Goal: Transaction & Acquisition: Purchase product/service

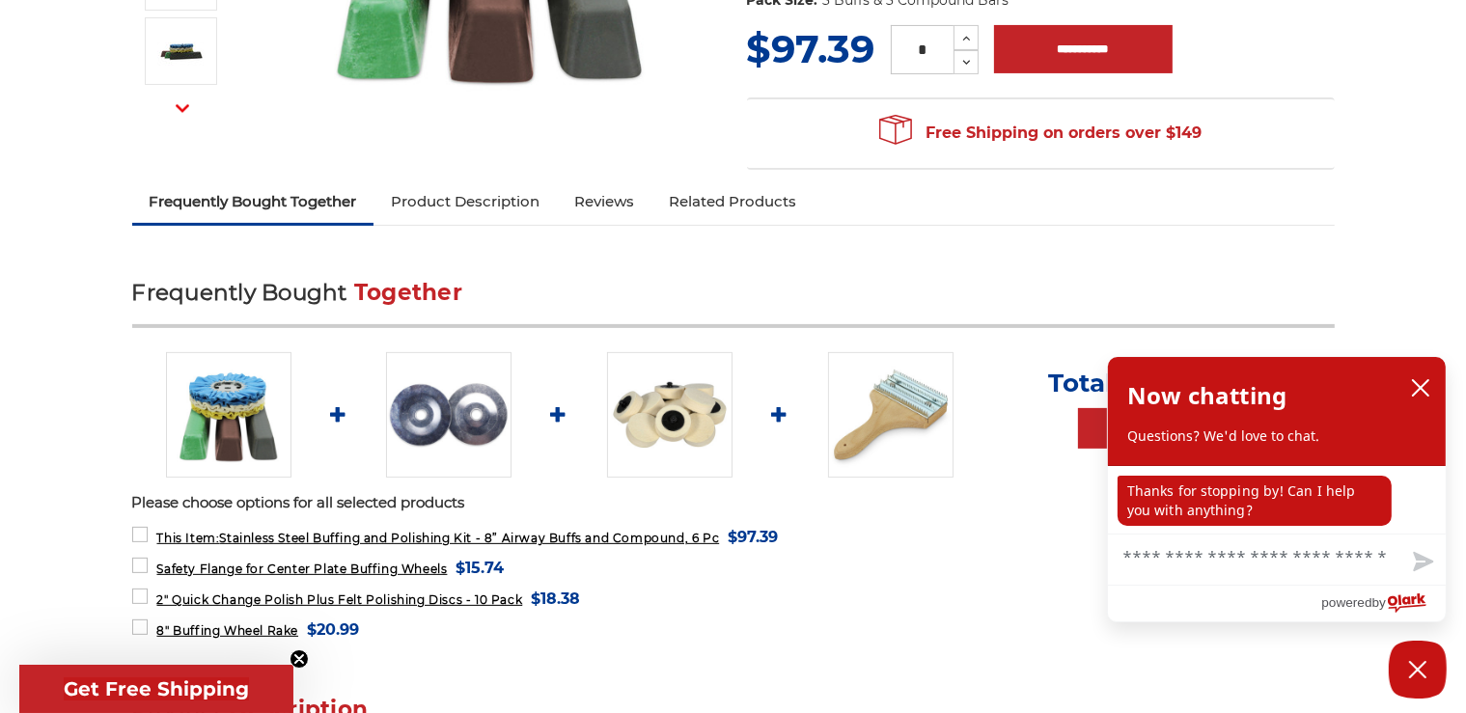
scroll to position [543, 0]
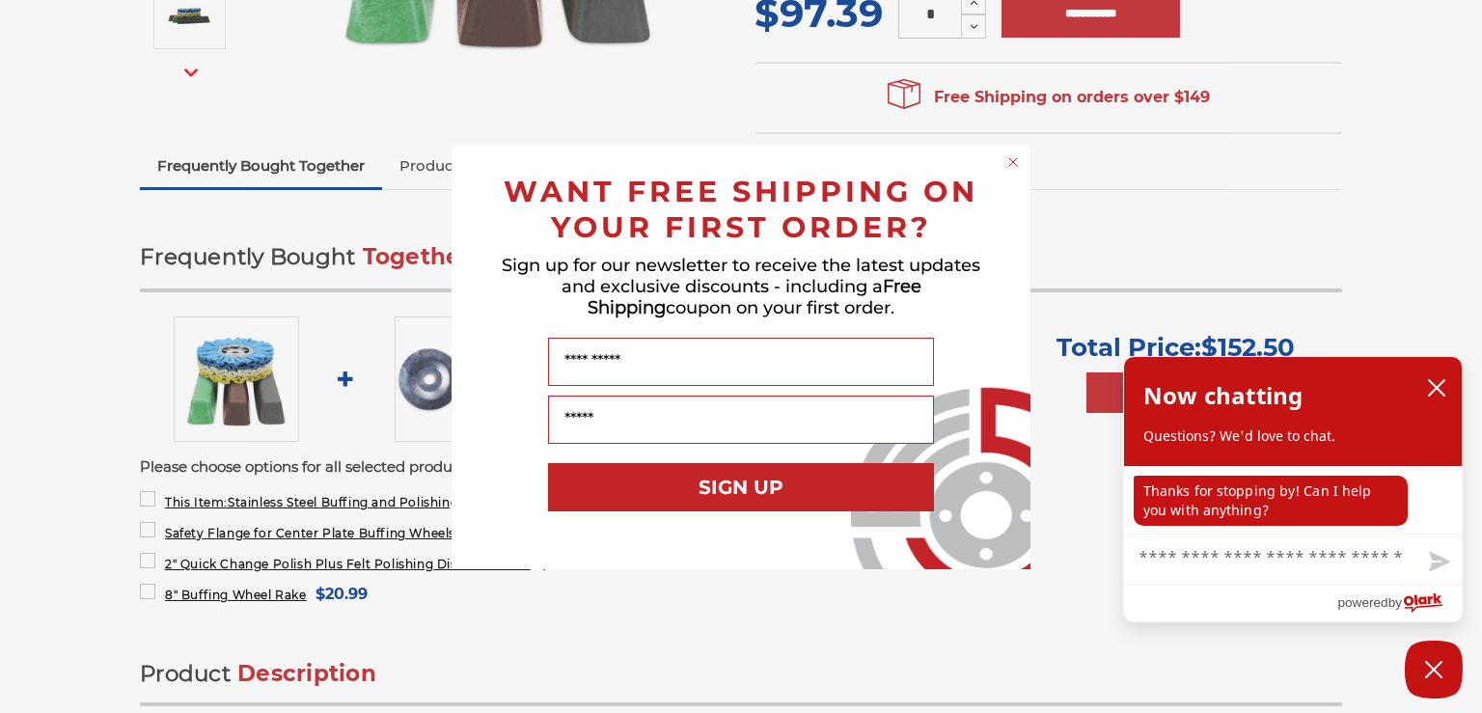
drag, startPoint x: 1010, startPoint y: 158, endPoint x: 1175, endPoint y: 214, distance: 174.3
click at [1017, 159] on icon "Close dialog" at bounding box center [1013, 161] width 19 height 19
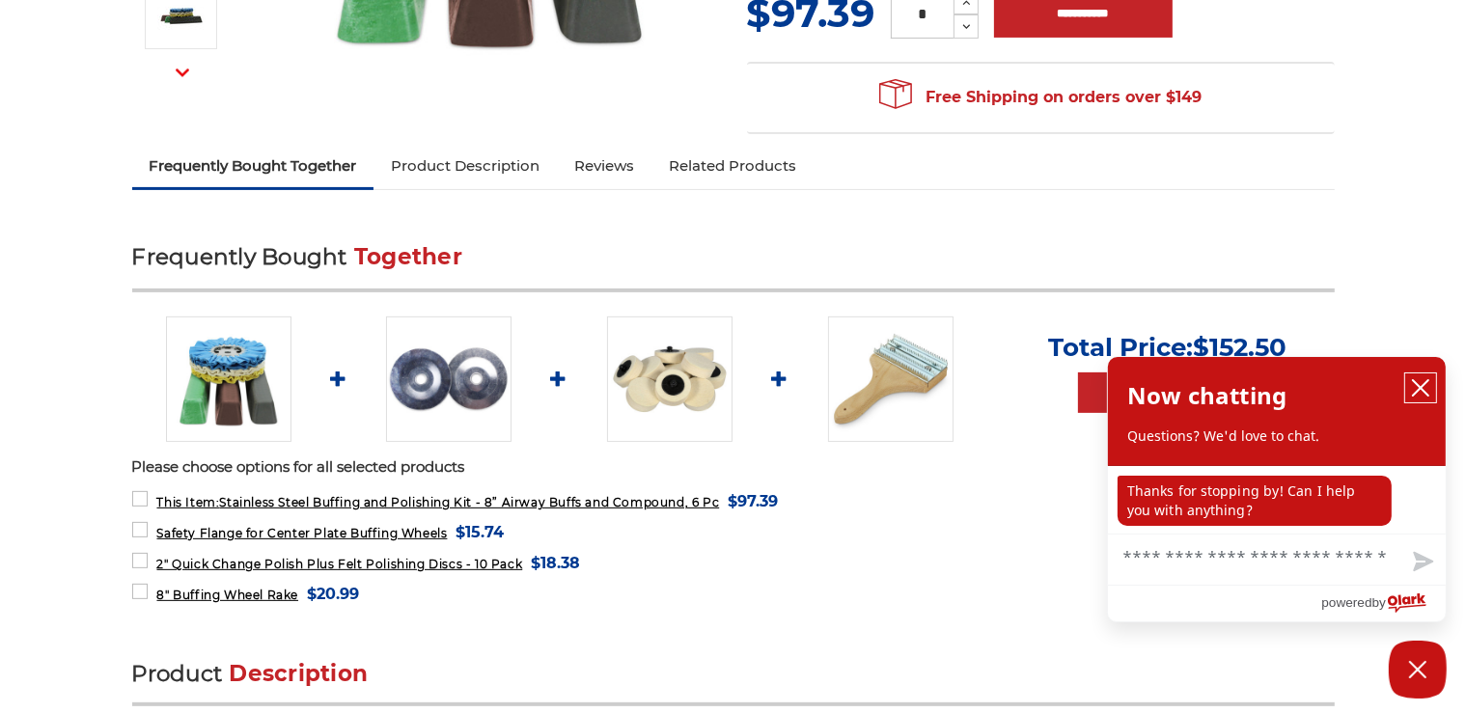
click at [1423, 383] on icon "close chatbox" at bounding box center [1420, 387] width 19 height 19
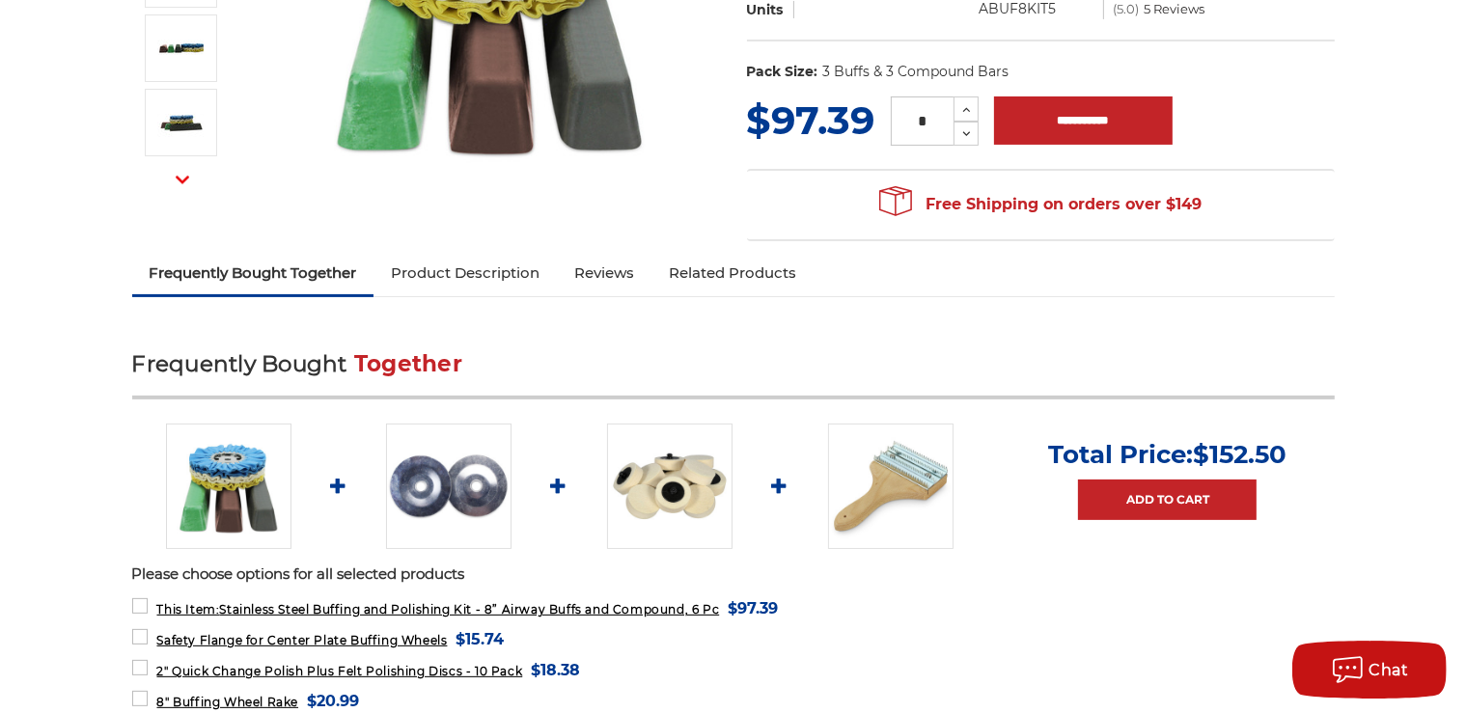
scroll to position [428, 0]
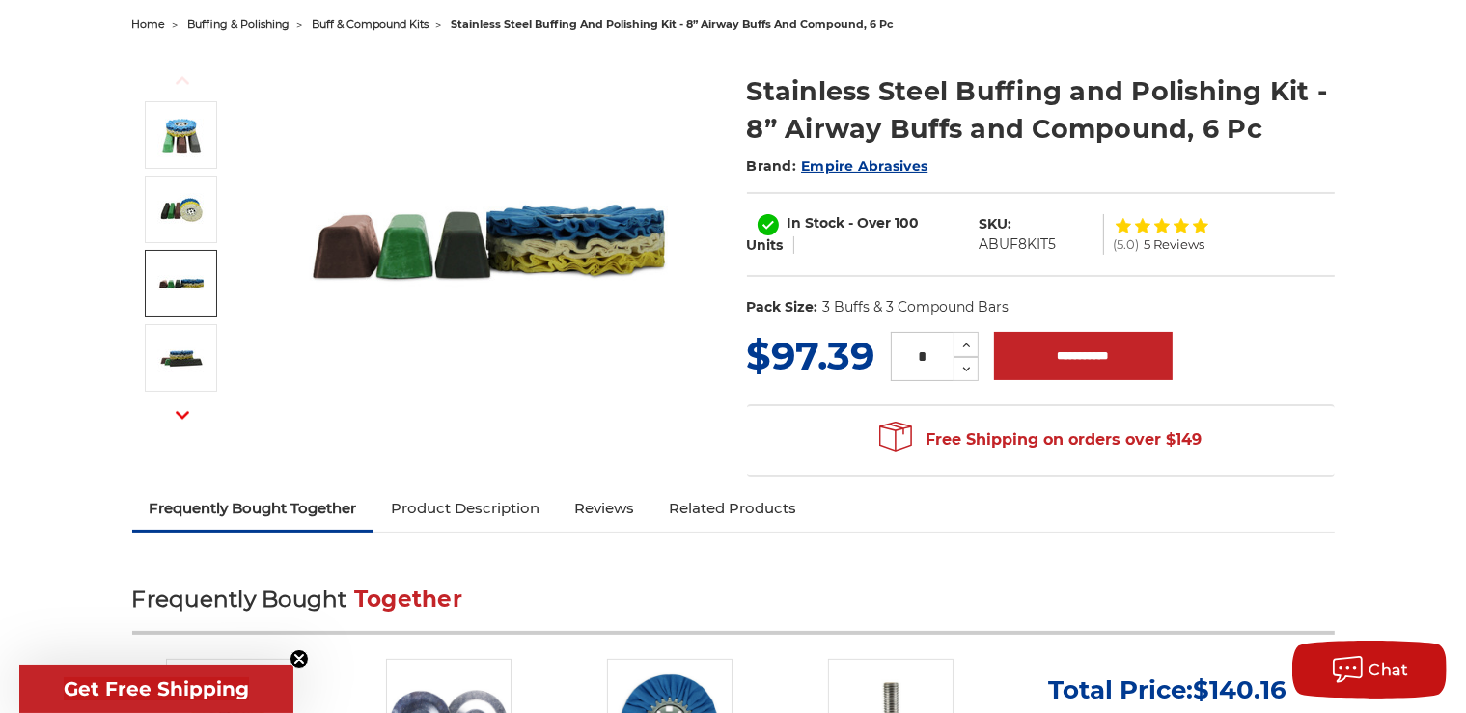
scroll to position [204, 0]
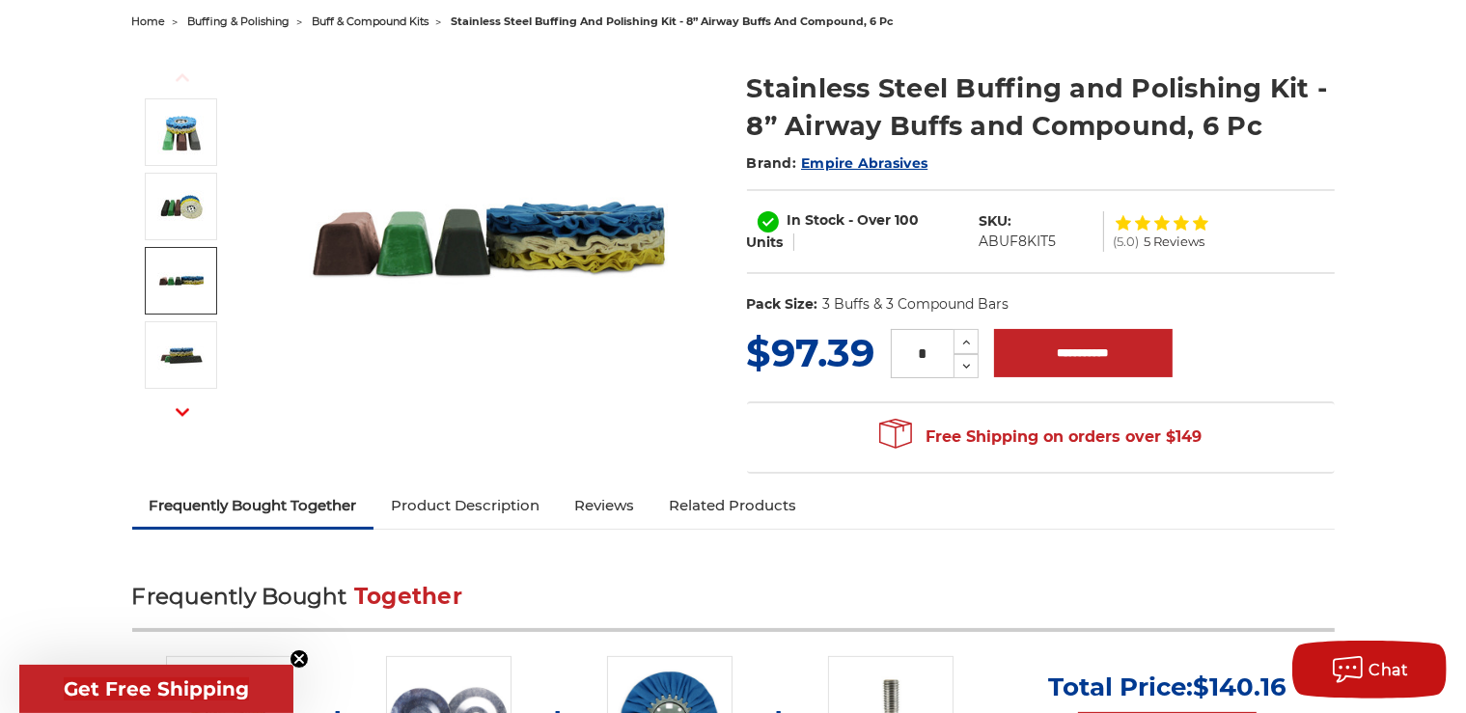
click at [146, 685] on span "Get Free Shipping" at bounding box center [156, 688] width 185 height 23
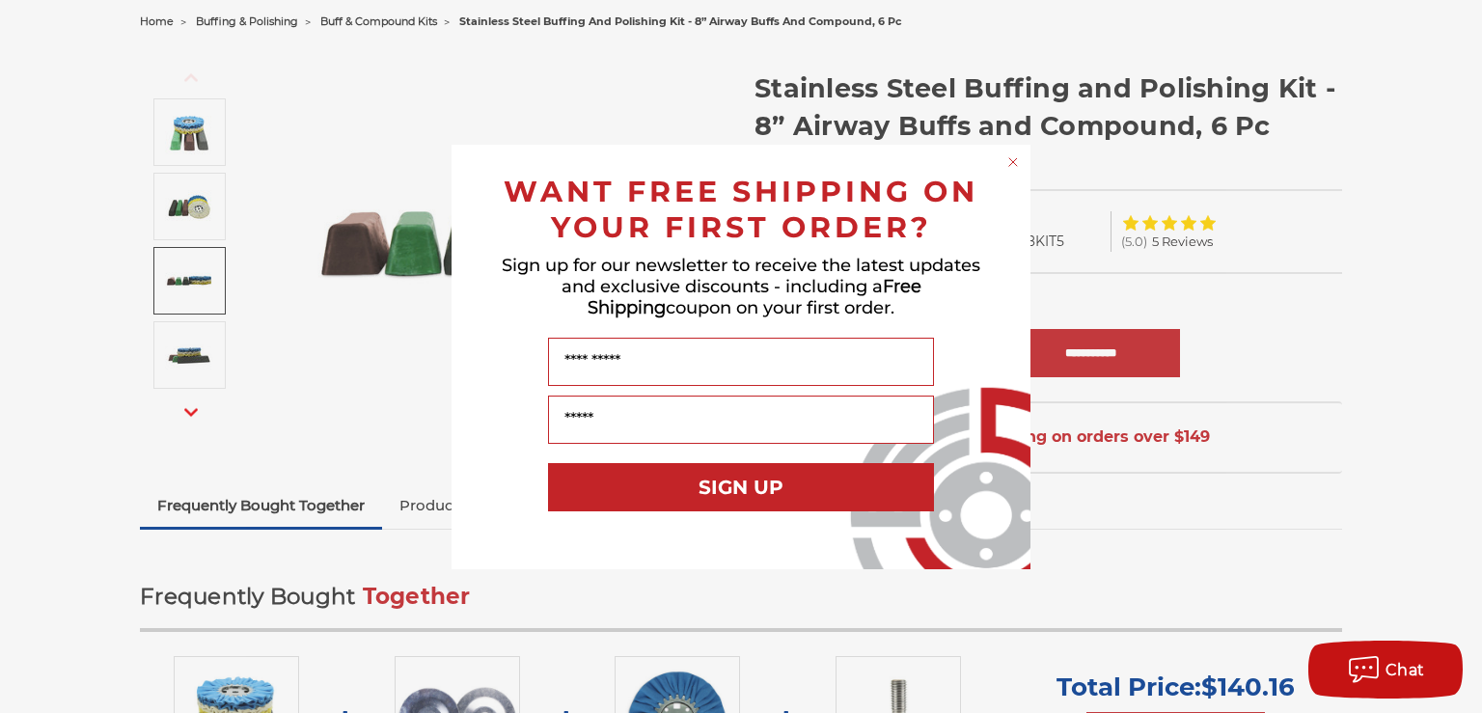
click at [1354, 335] on div "Close dialog WANT FREE SHIPPING ON YOUR FIRST ORDER? Sign up for our newsletter…" at bounding box center [741, 356] width 1482 height 713
drag, startPoint x: 1011, startPoint y: 162, endPoint x: 1165, endPoint y: 263, distance: 183.9
click at [1013, 163] on icon "Close dialog" at bounding box center [1013, 161] width 19 height 19
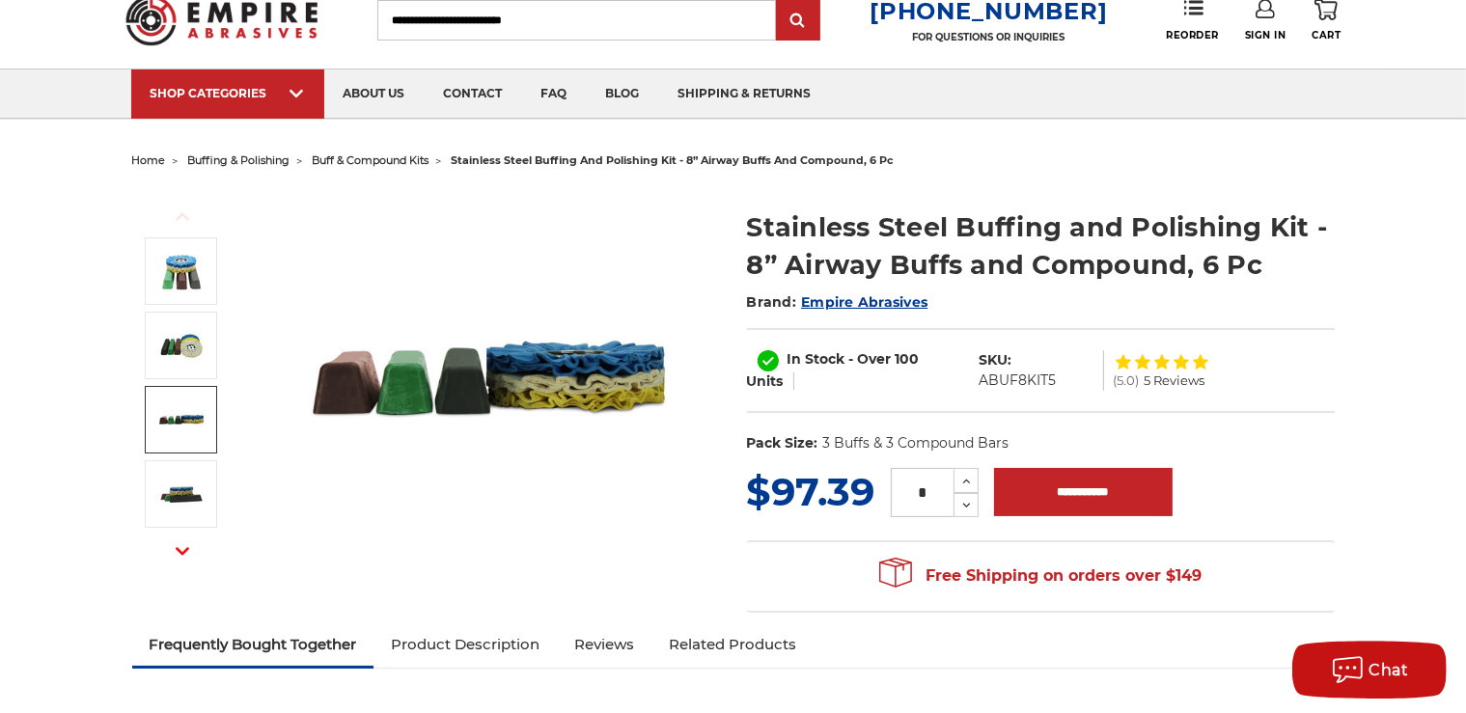
scroll to position [0, 0]
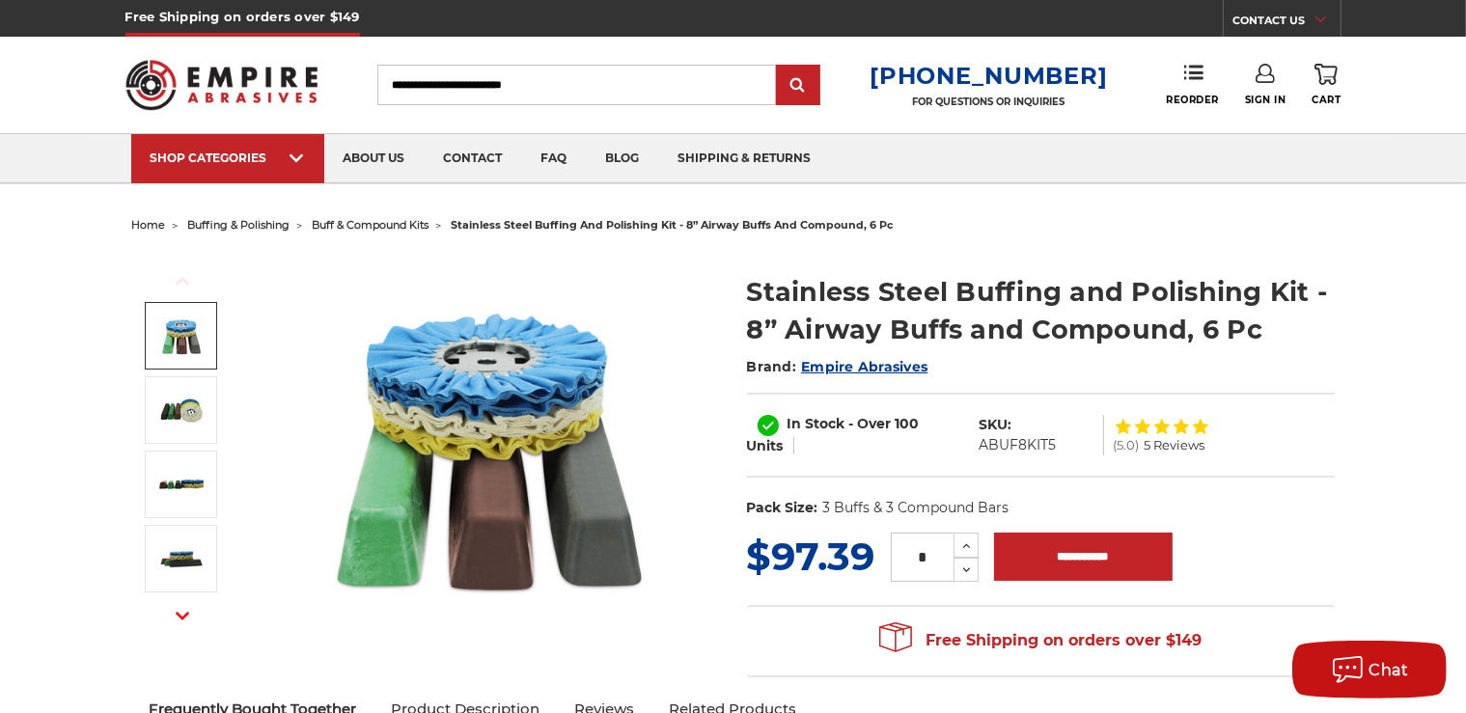
click at [172, 336] on img at bounding box center [181, 336] width 48 height 48
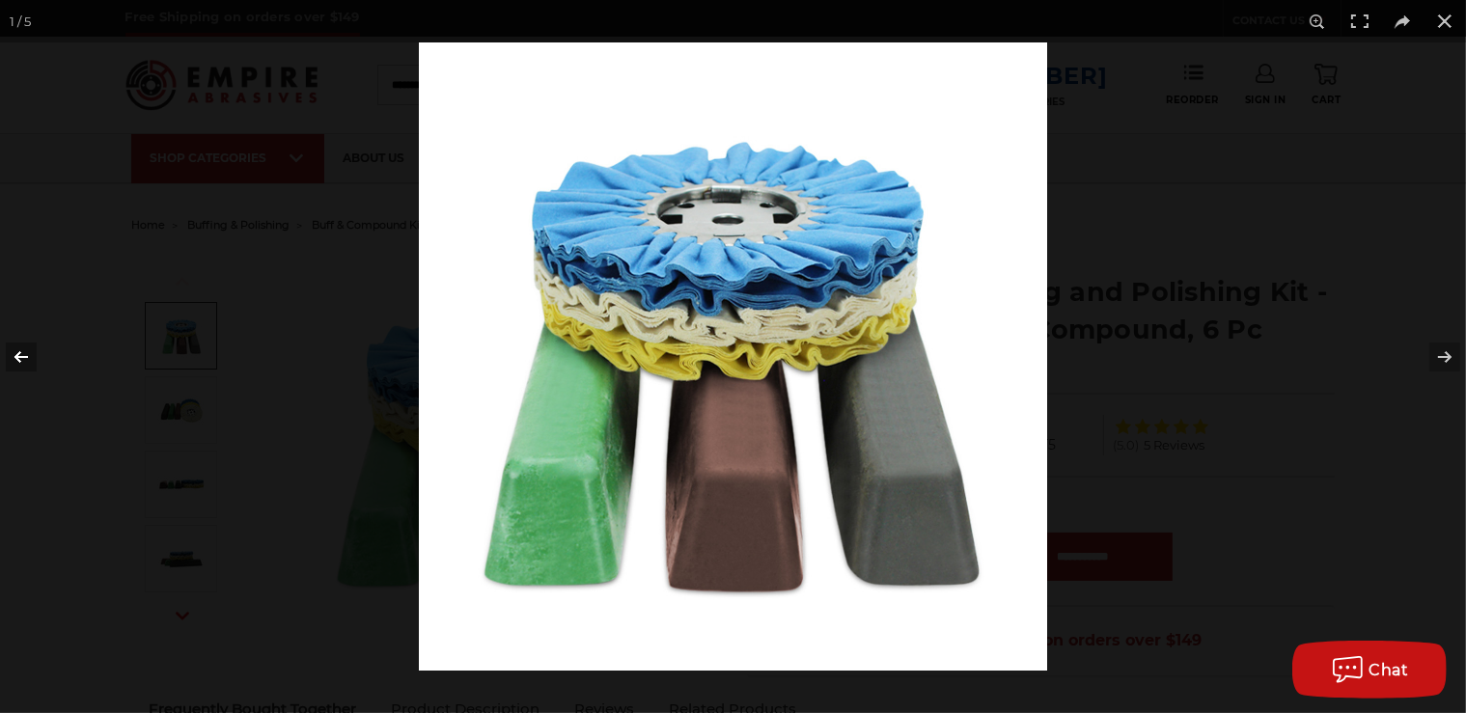
click at [14, 357] on button at bounding box center [34, 357] width 68 height 97
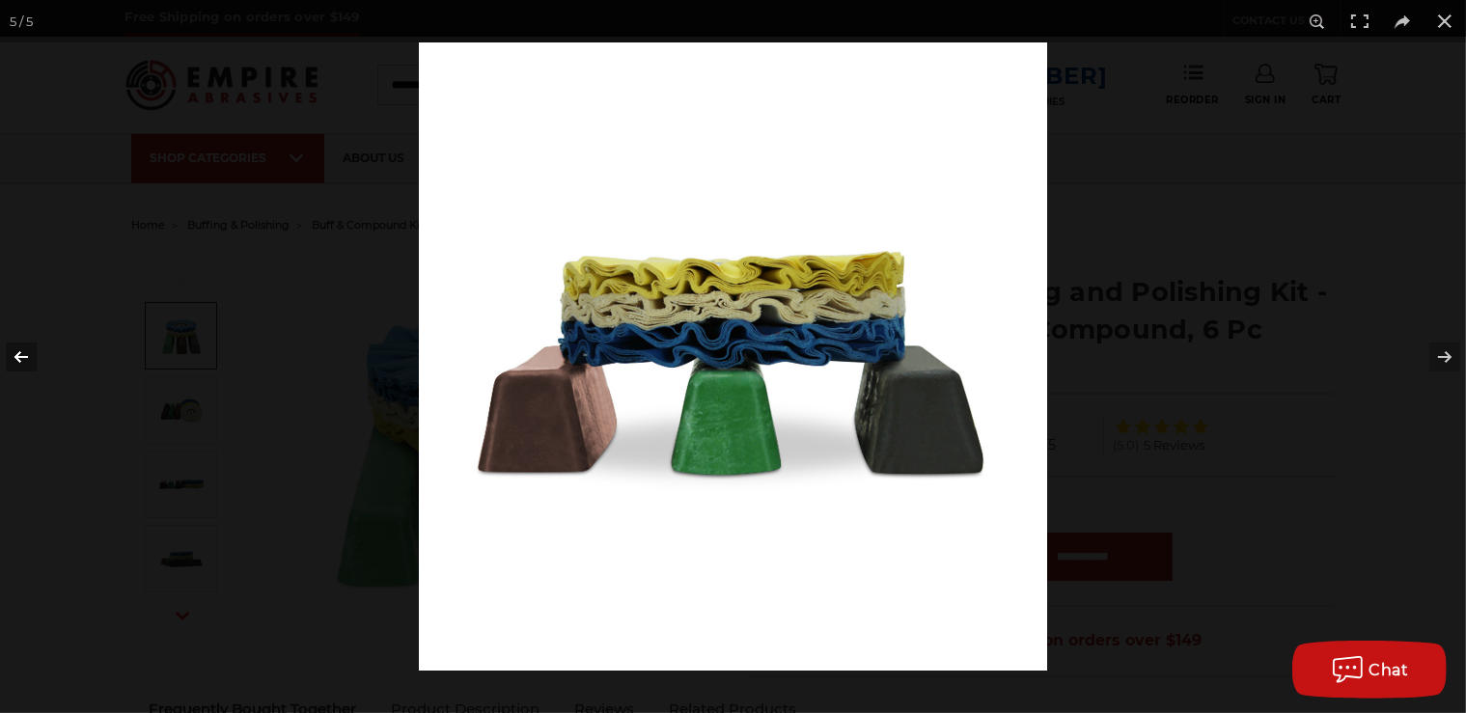
click at [14, 353] on button at bounding box center [34, 357] width 68 height 97
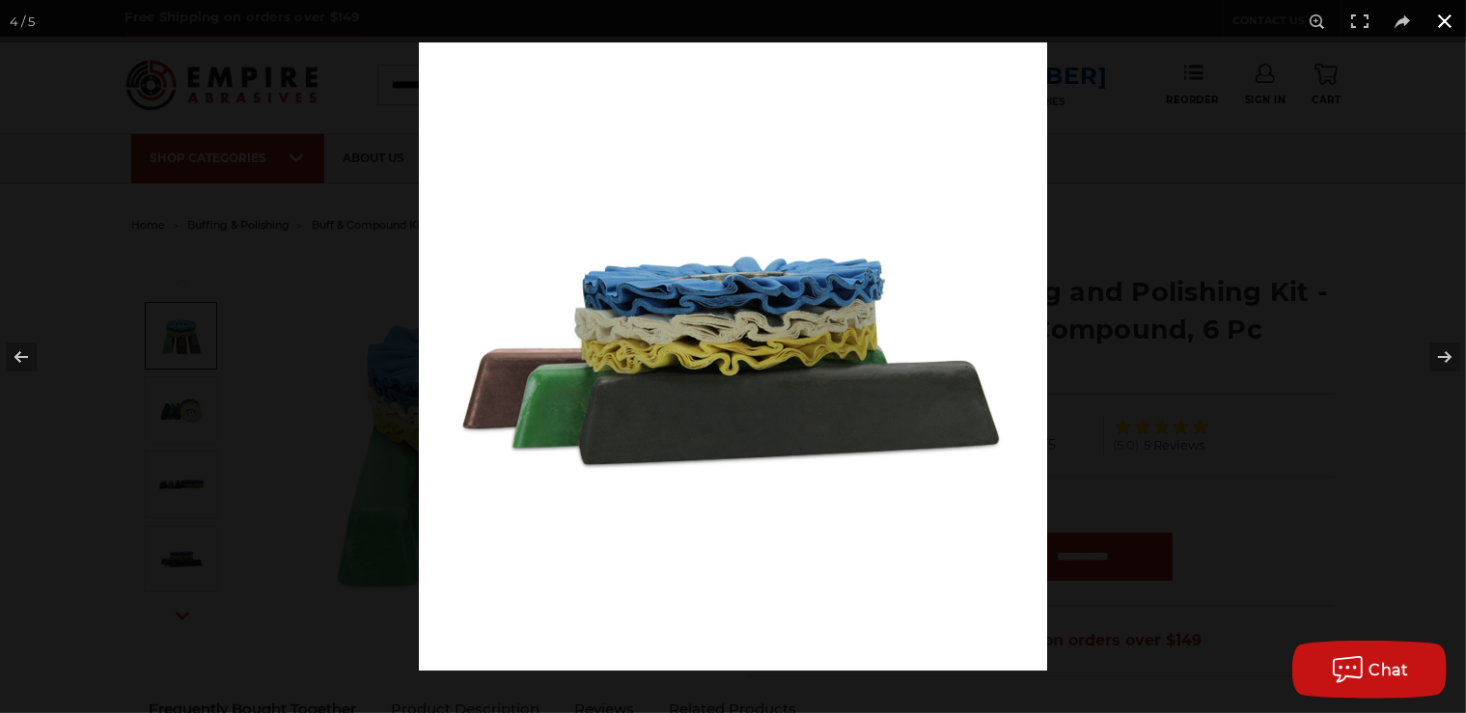
click at [1447, 20] on button at bounding box center [1444, 21] width 42 height 42
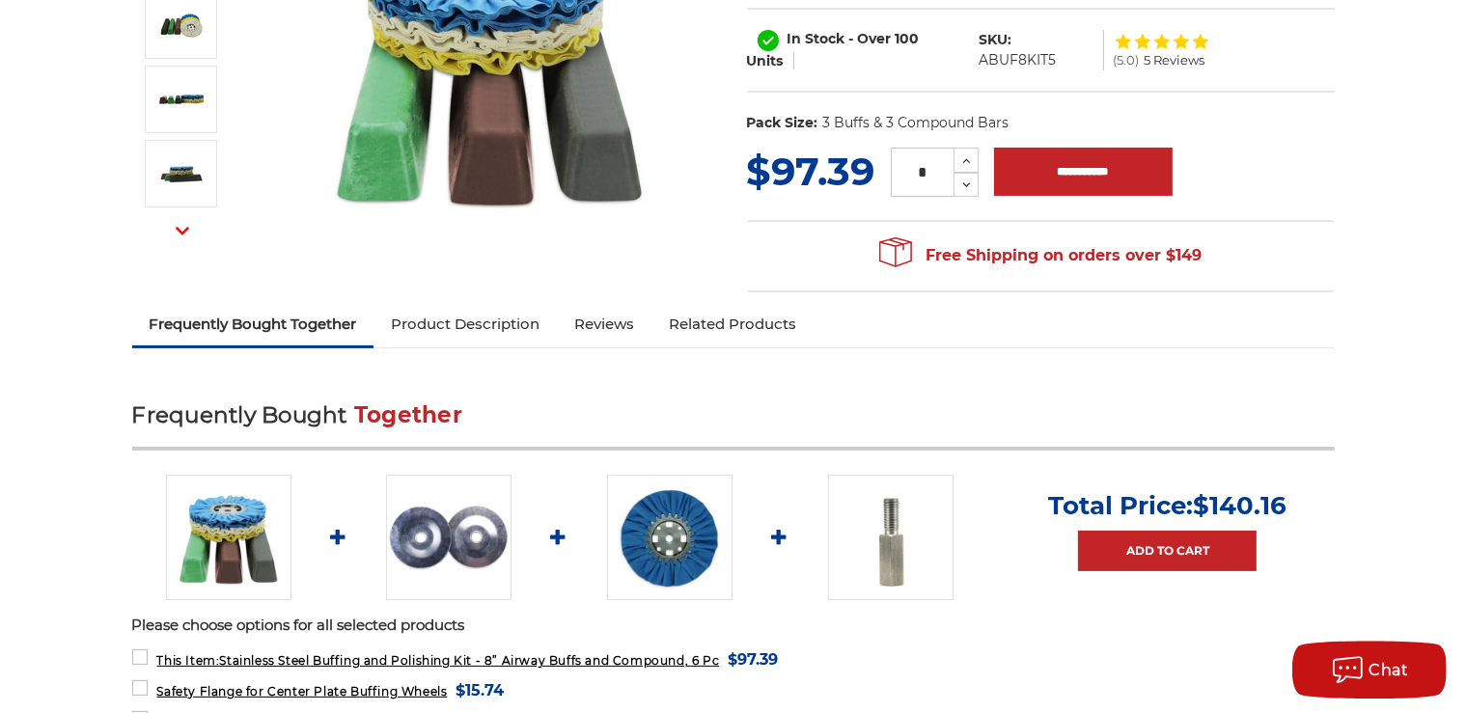
scroll to position [475, 0]
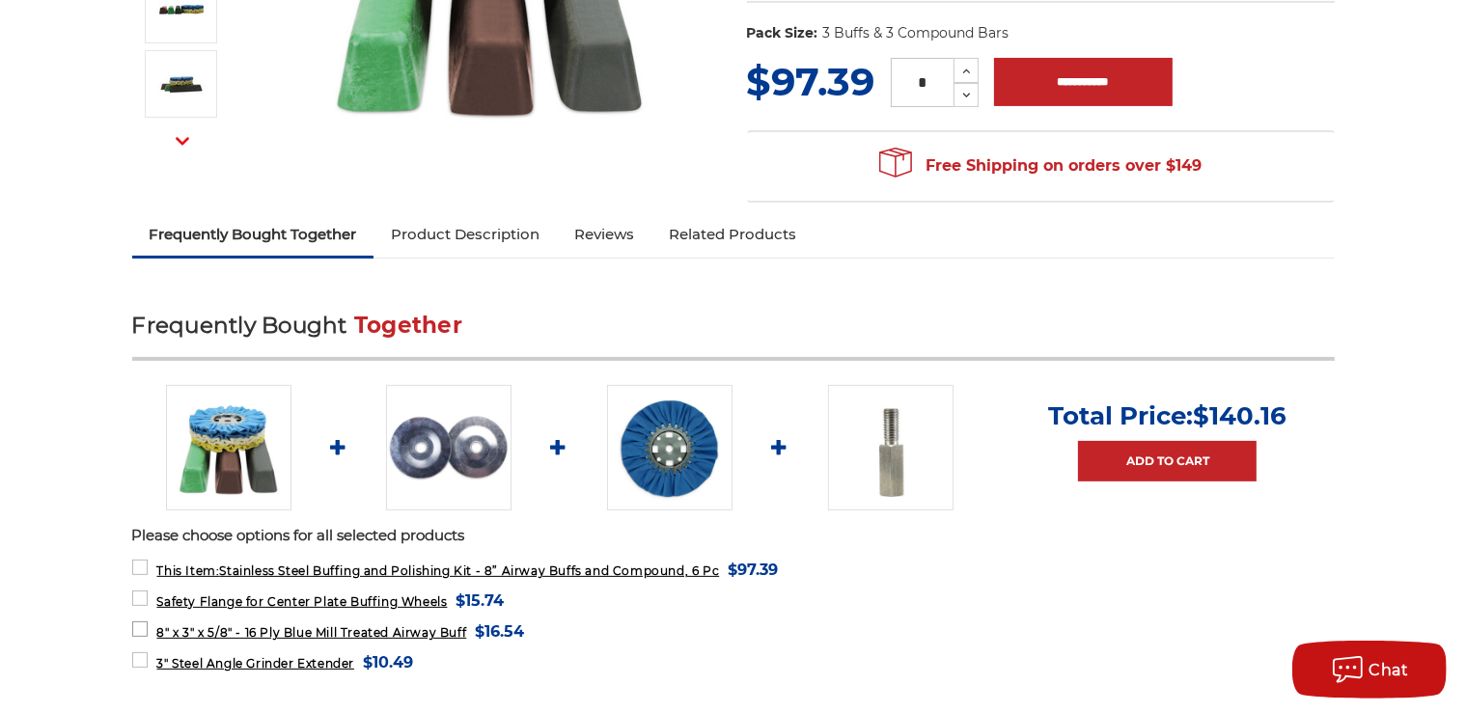
click at [140, 625] on label "8" x 3" x 5/8" - 16 Ply Blue Mill Treated Airway Buff MSRP: Was: Now: $16.54 (Y…" at bounding box center [328, 632] width 393 height 26
click at [141, 651] on label "3" Steel Angle Grinder Extender MSRP: Was: Now: $10.49 (You save )" at bounding box center [273, 662] width 282 height 26
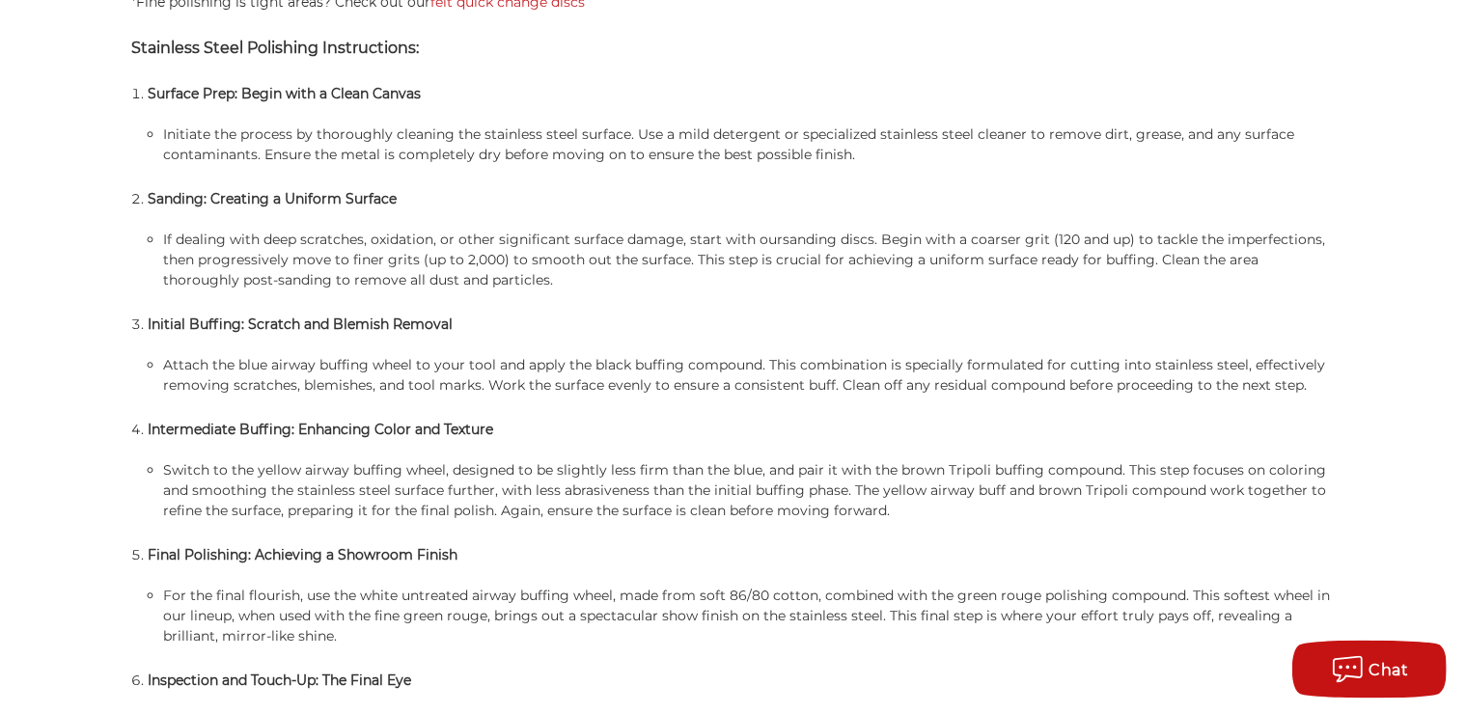
scroll to position [1698, 0]
click at [1207, 461] on li "Switch to the yellow airway buffing wheel, designed to be slightly less firm th…" at bounding box center [748, 490] width 1171 height 61
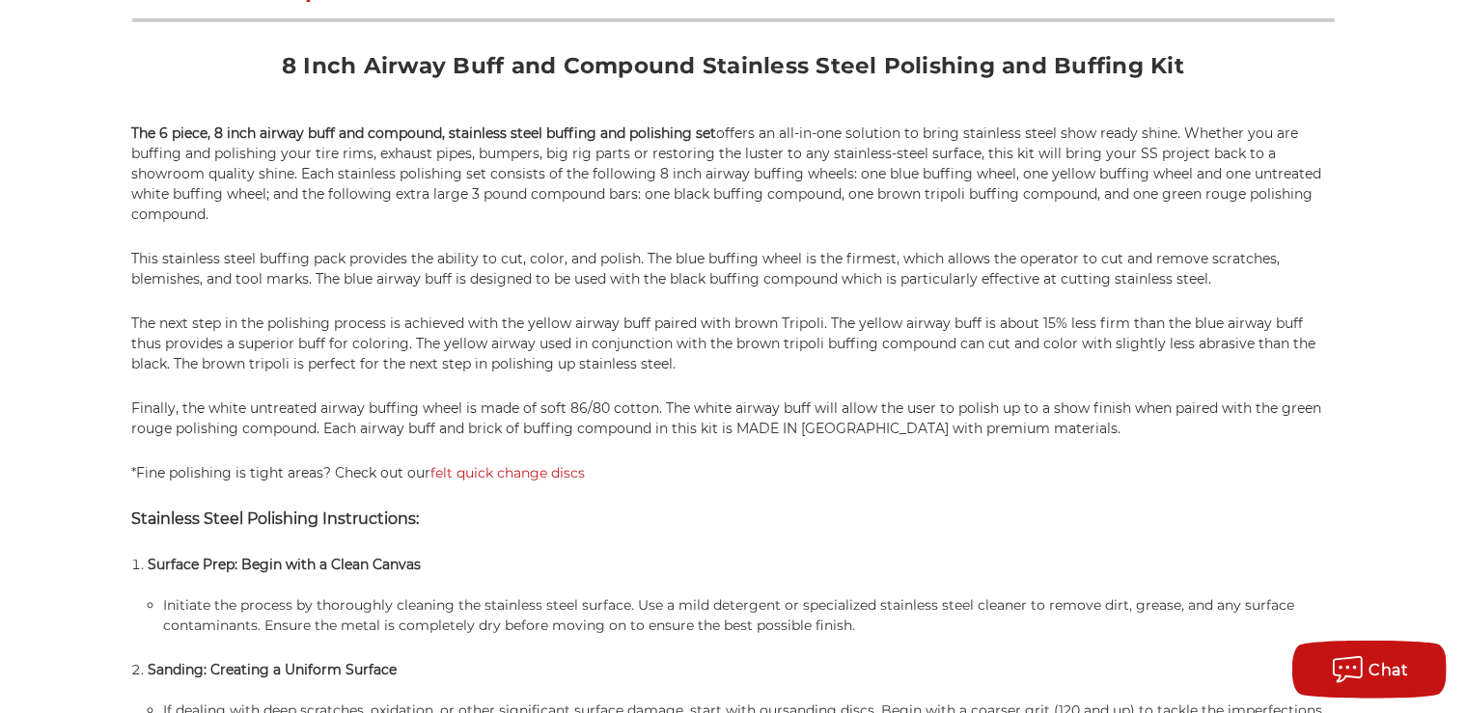
scroll to position [1223, 0]
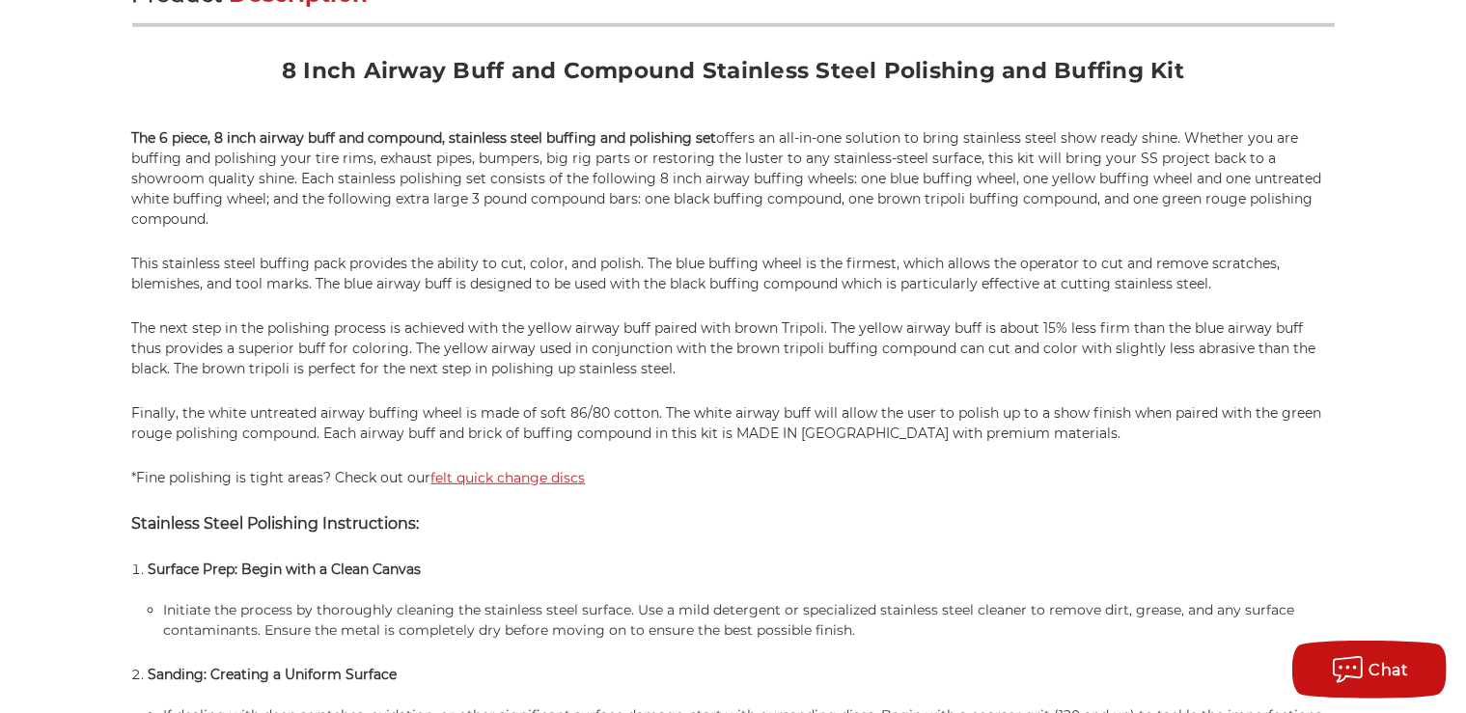
click at [535, 477] on link "felt quick change discs" at bounding box center [508, 477] width 154 height 17
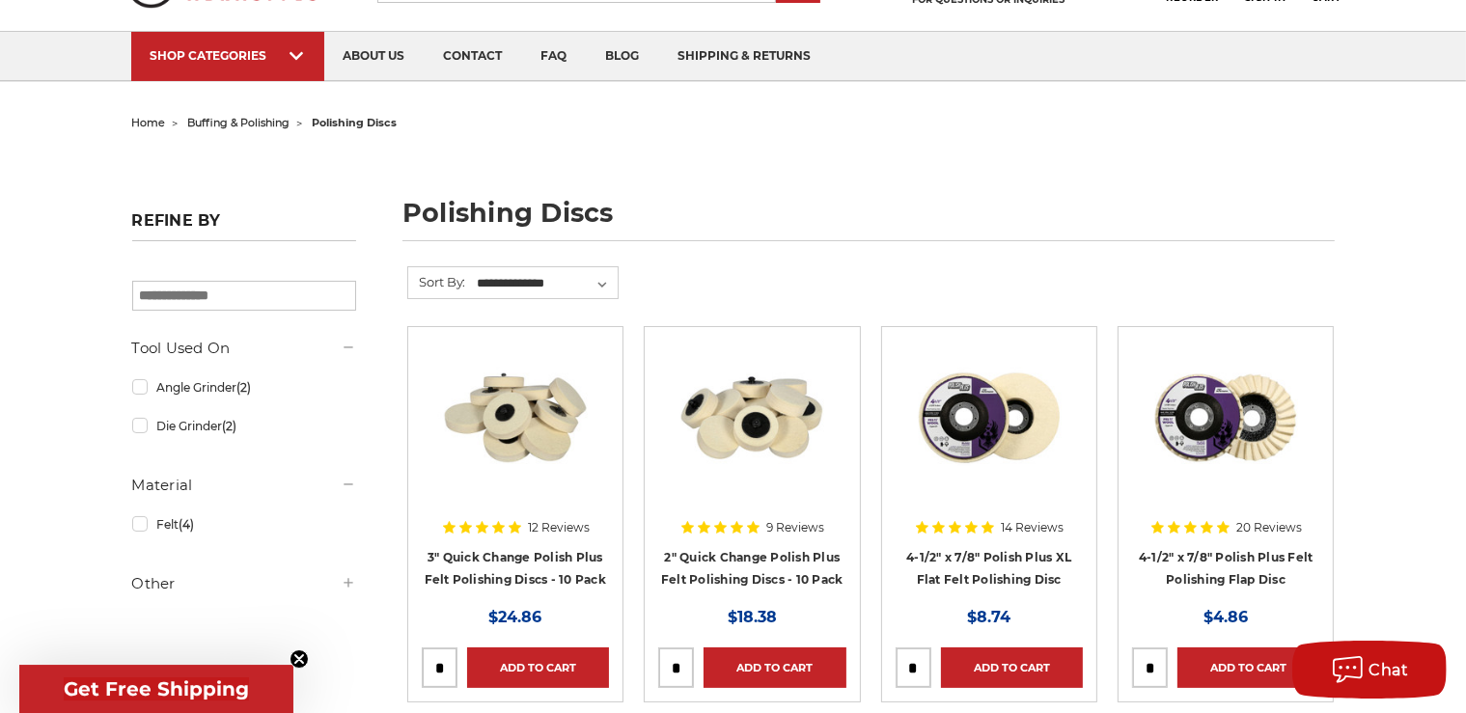
scroll to position [204, 0]
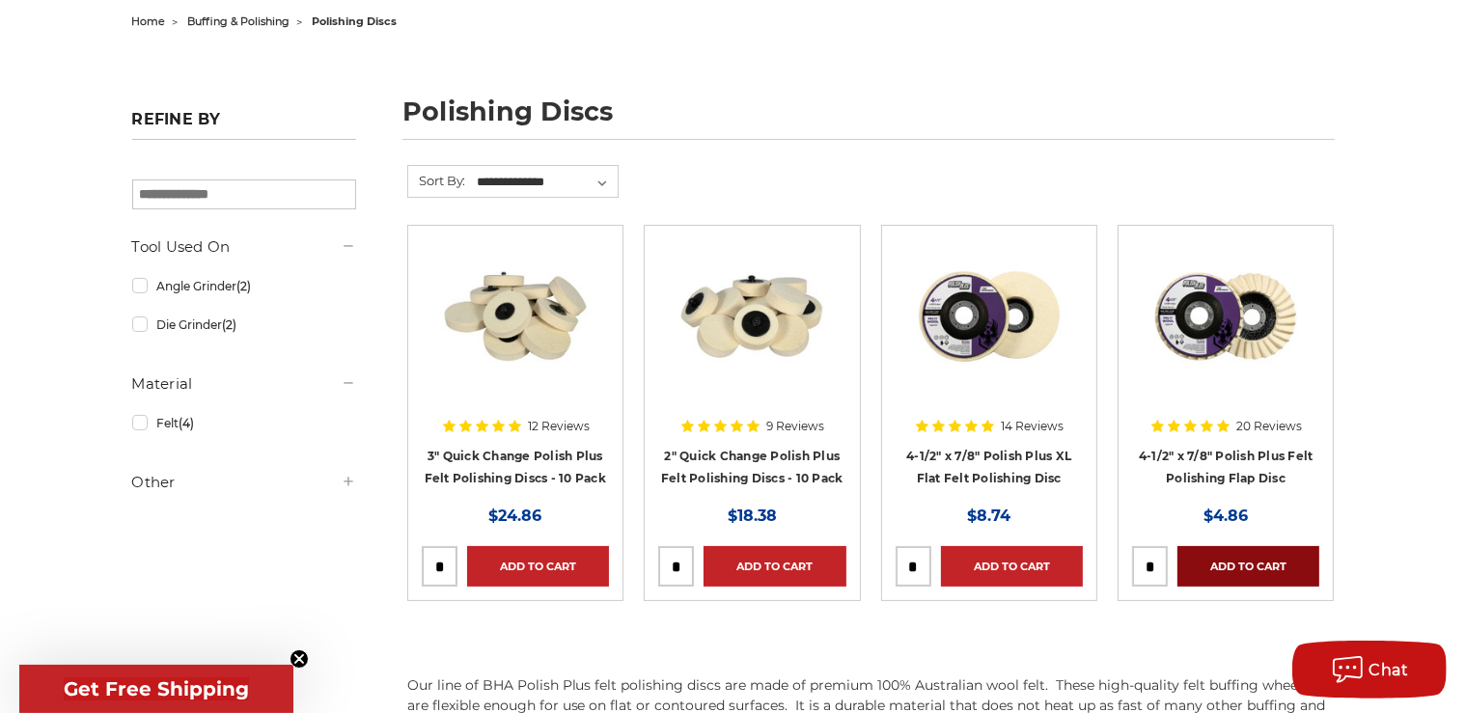
click at [1261, 558] on link "Add to Cart" at bounding box center [1248, 566] width 142 height 41
click at [1028, 562] on link "Add to Cart" at bounding box center [1012, 566] width 142 height 41
click at [783, 563] on link "Add to Cart" at bounding box center [774, 566] width 142 height 41
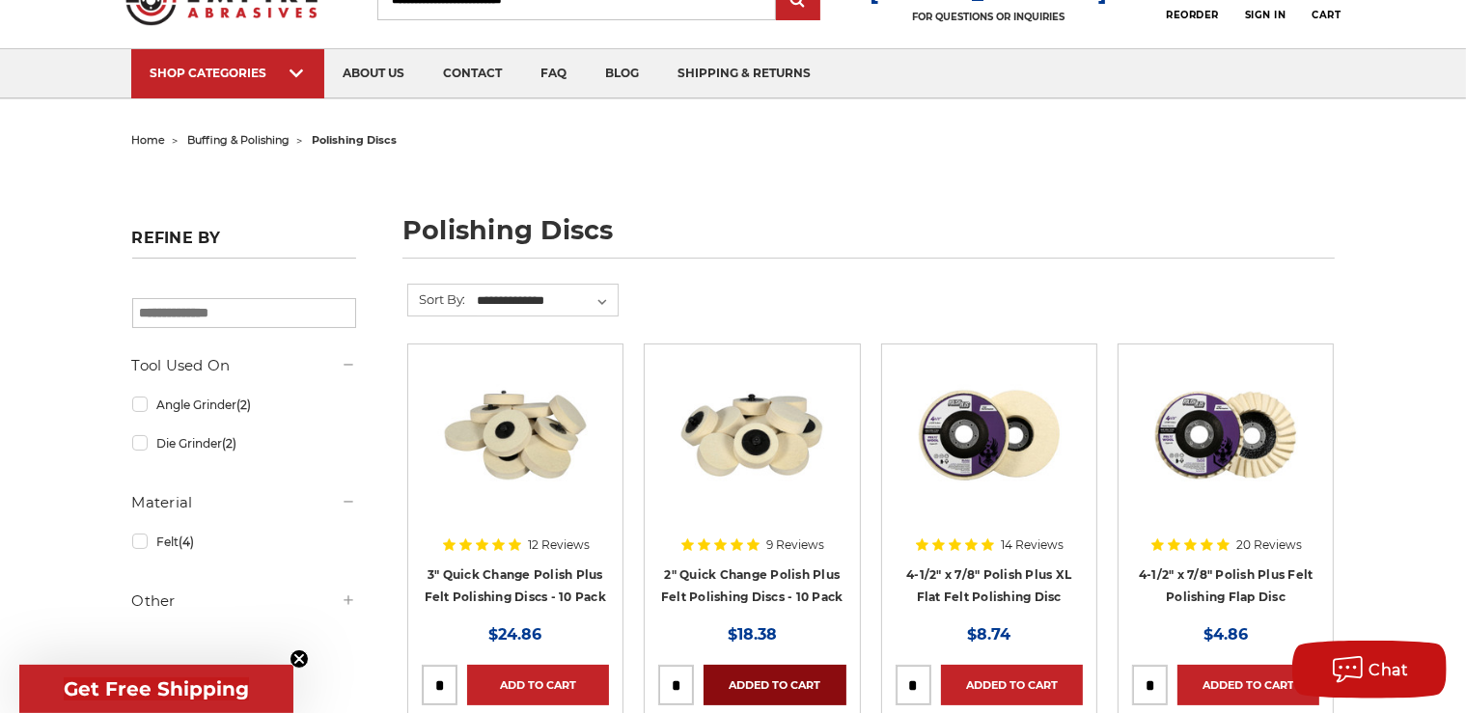
scroll to position [0, 0]
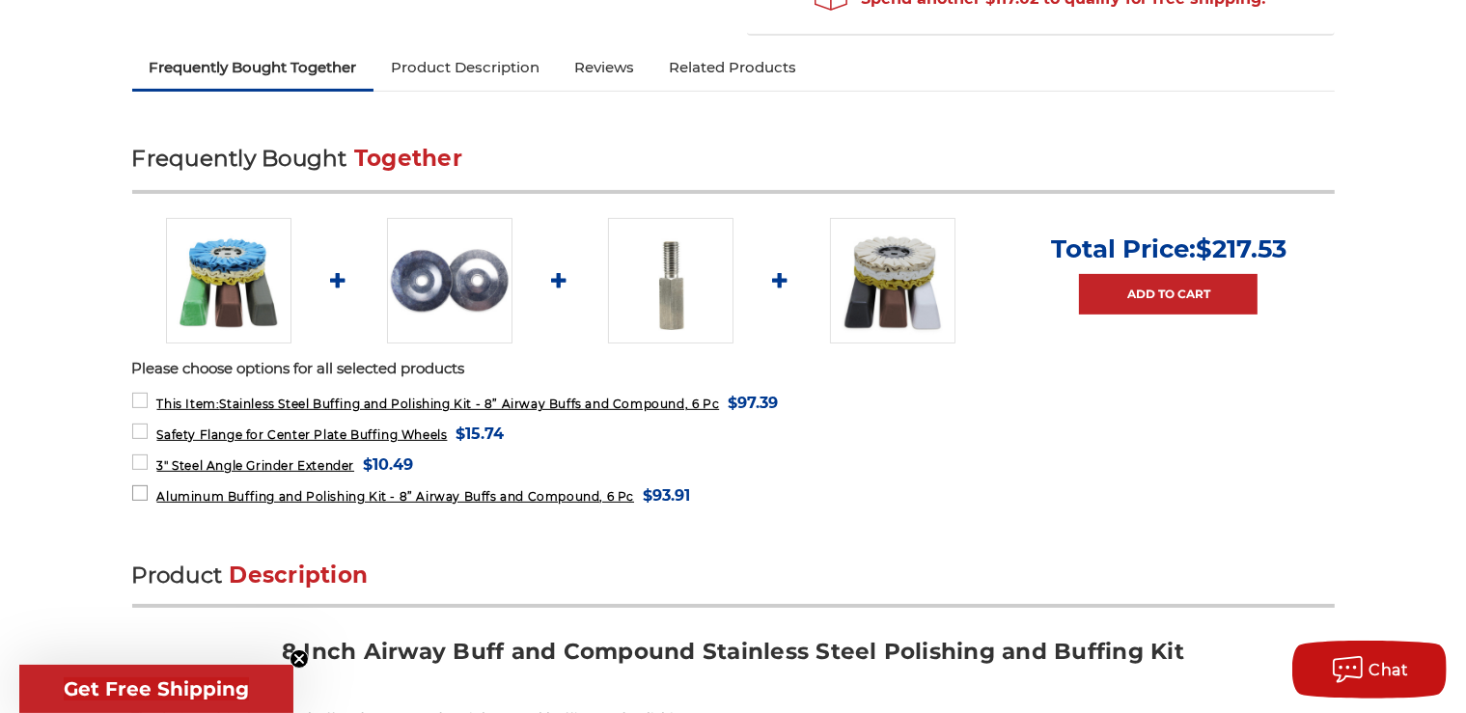
click at [137, 488] on label "Aluminum Buffing and Polishing Kit - 8” Airway Buffs and Compound, 6 Pc MSRP: W…" at bounding box center [411, 496] width 559 height 26
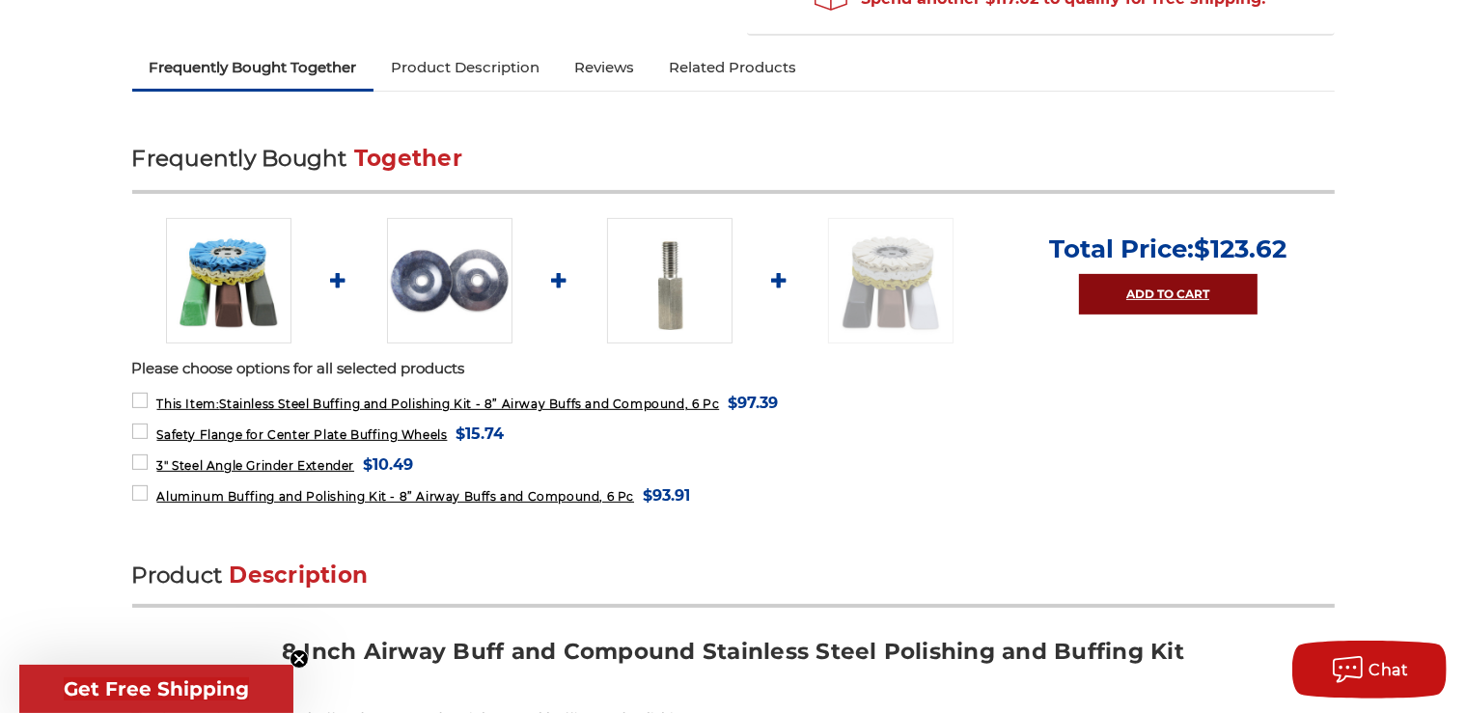
click at [1183, 291] on link "Add to Cart" at bounding box center [1168, 294] width 179 height 41
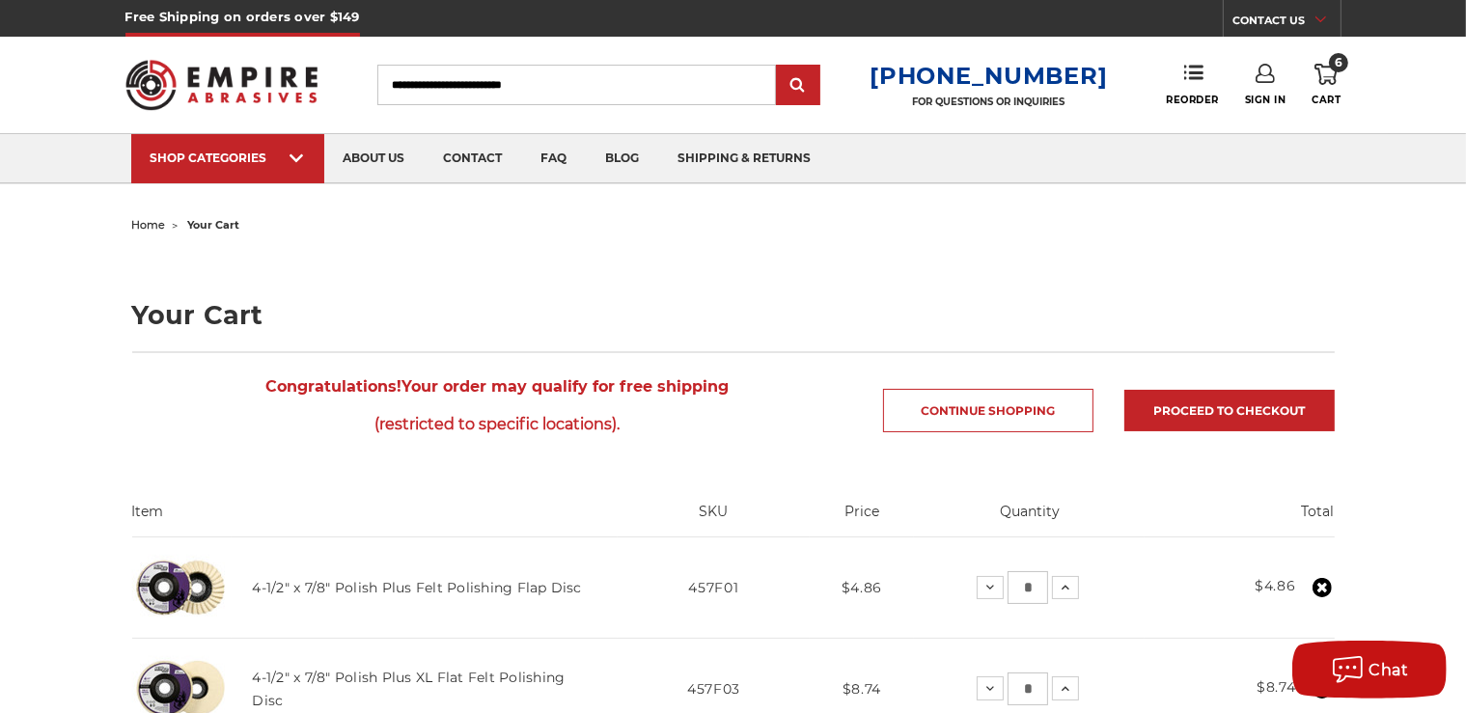
click at [1326, 71] on icon at bounding box center [1325, 74] width 23 height 21
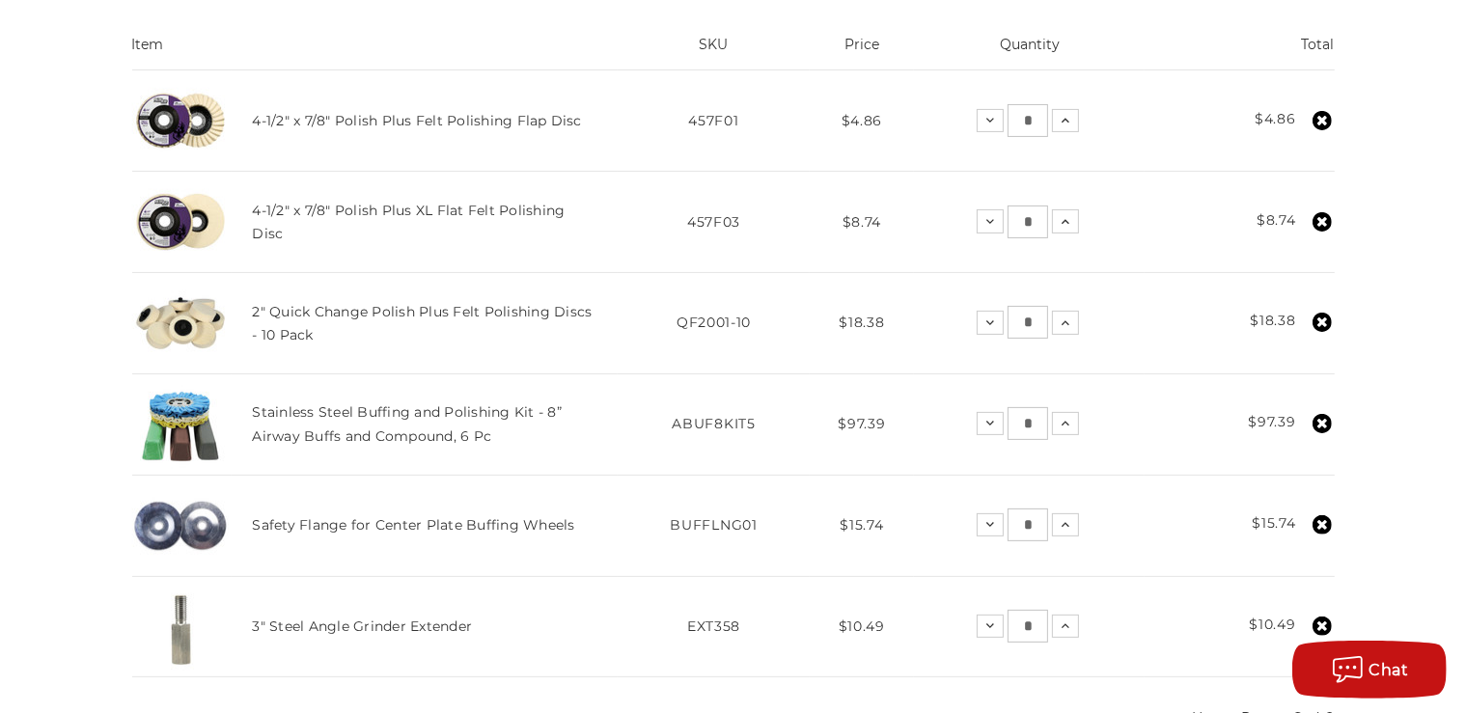
scroll to position [475, 0]
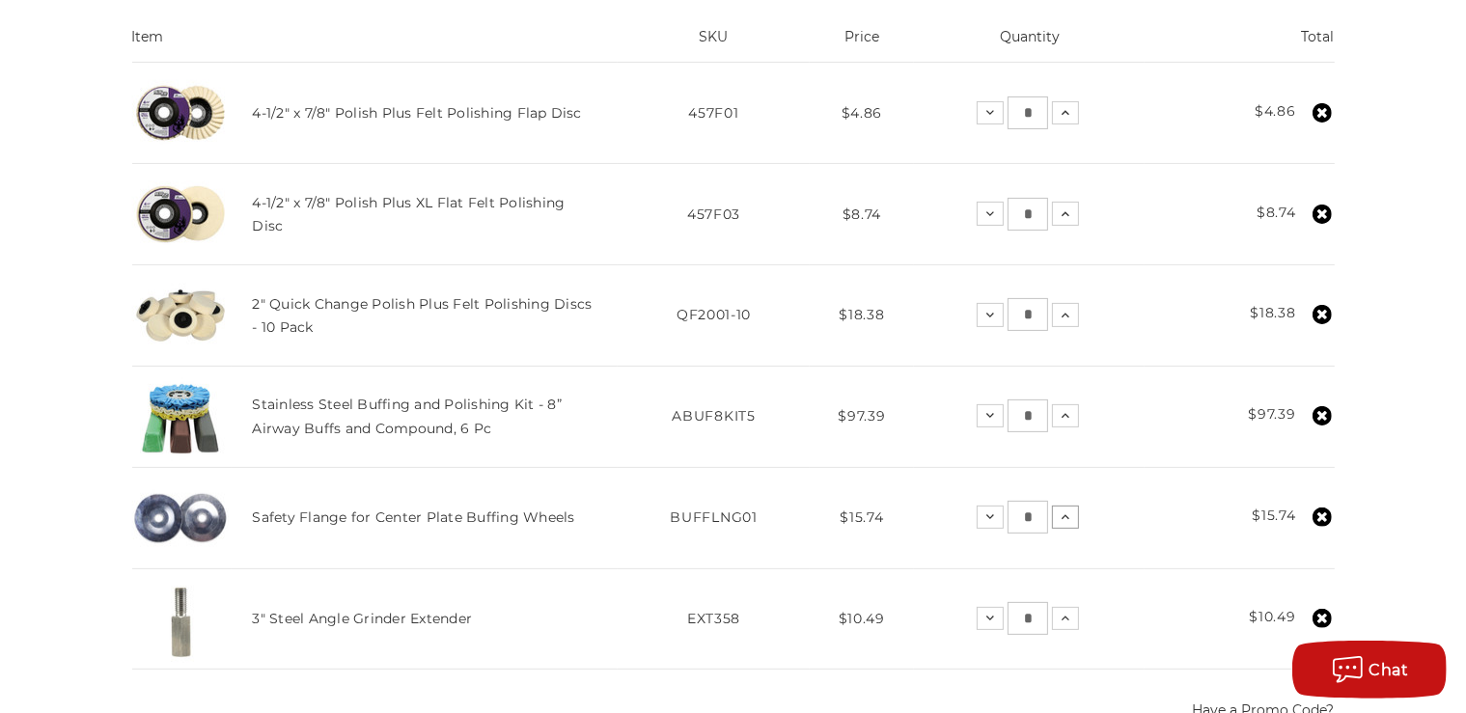
click at [1067, 522] on icon at bounding box center [1065, 517] width 15 height 15
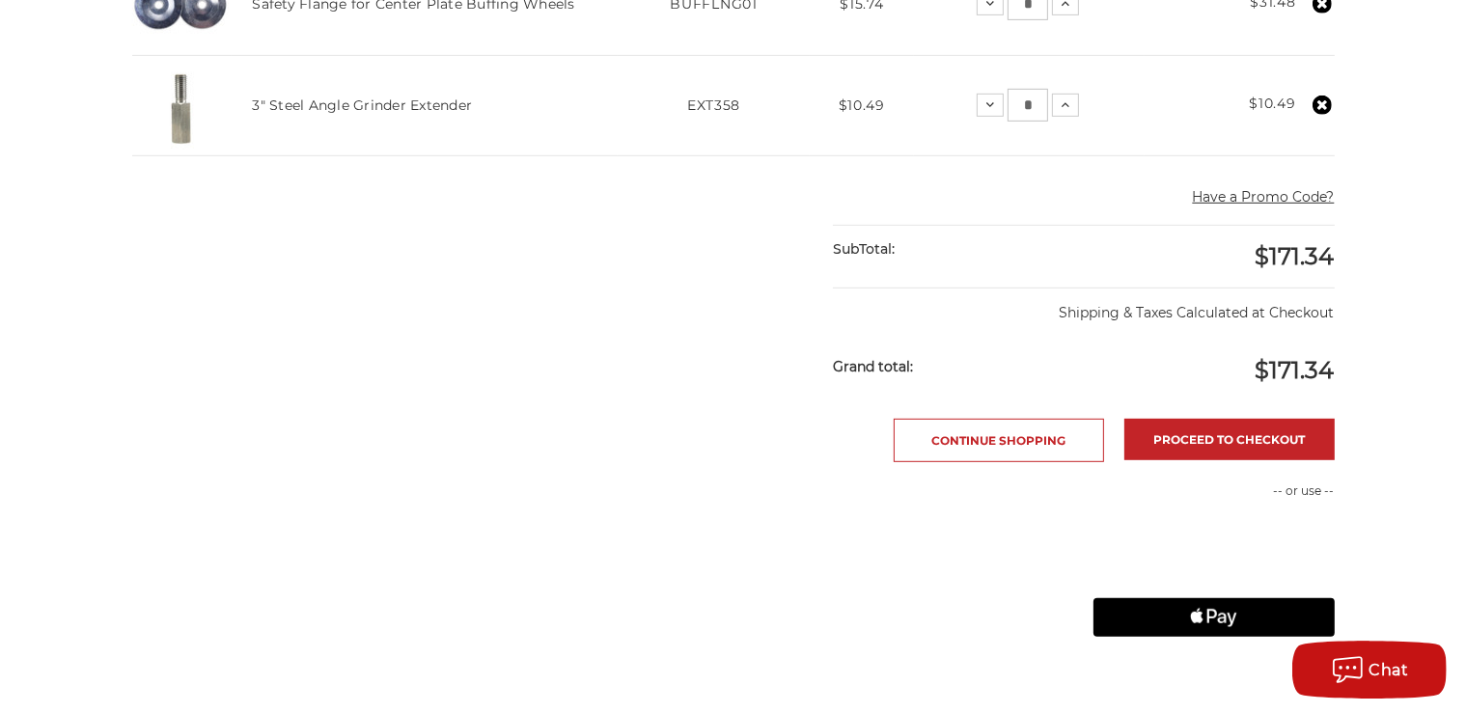
scroll to position [1019, 0]
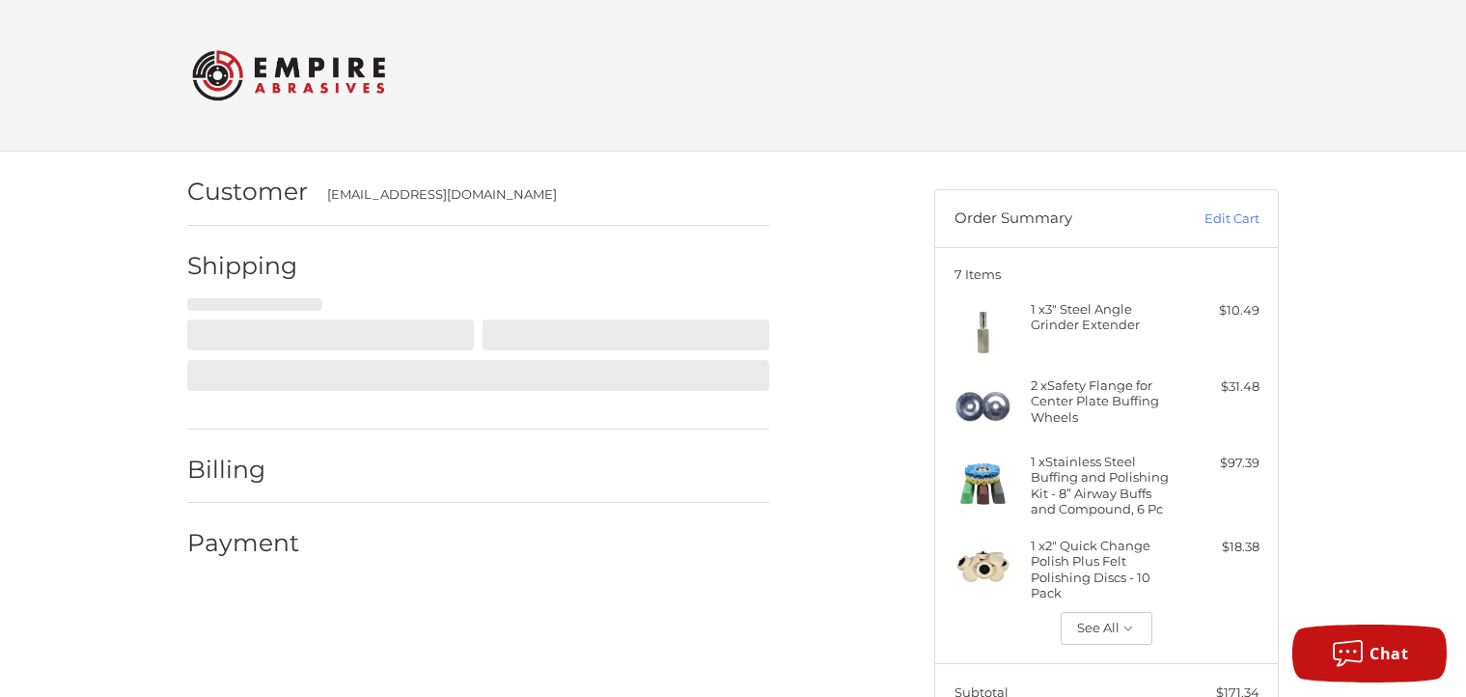
select select "**"
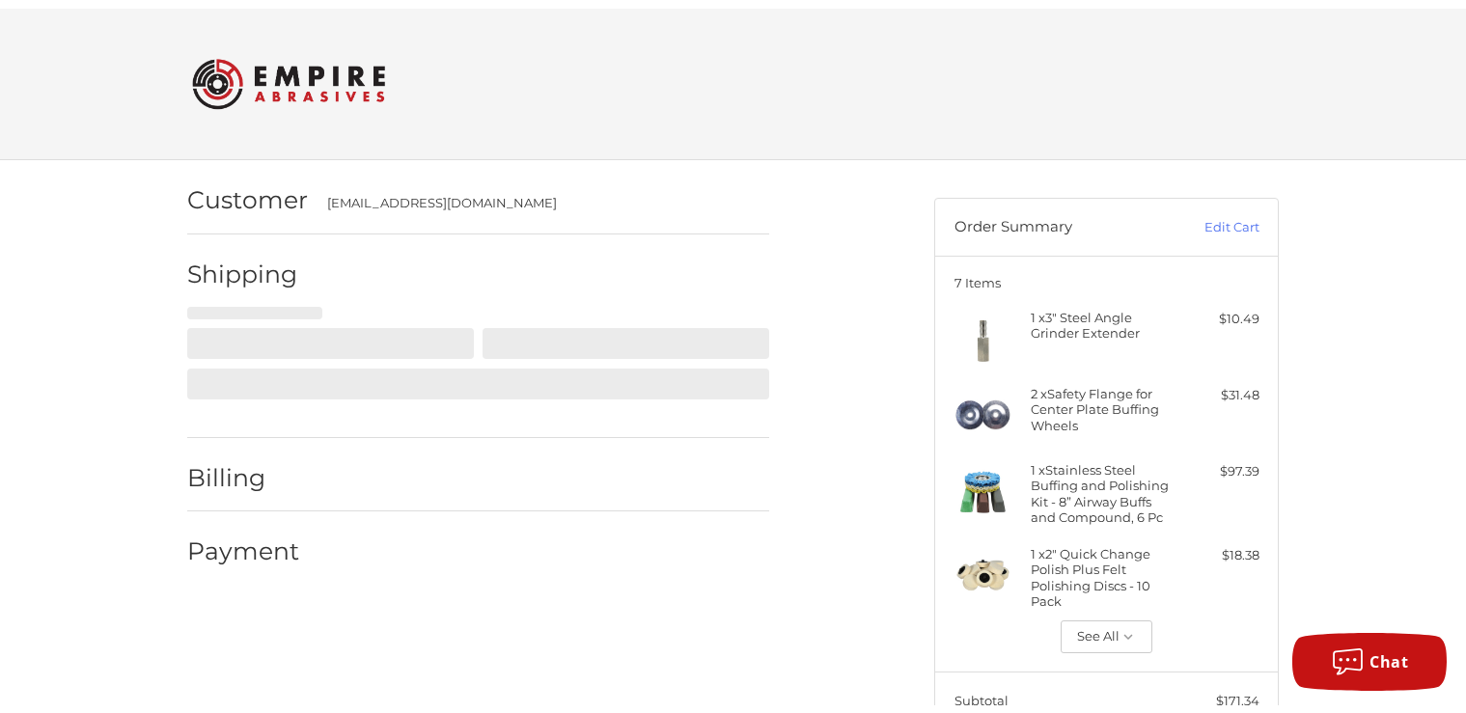
scroll to position [82, 0]
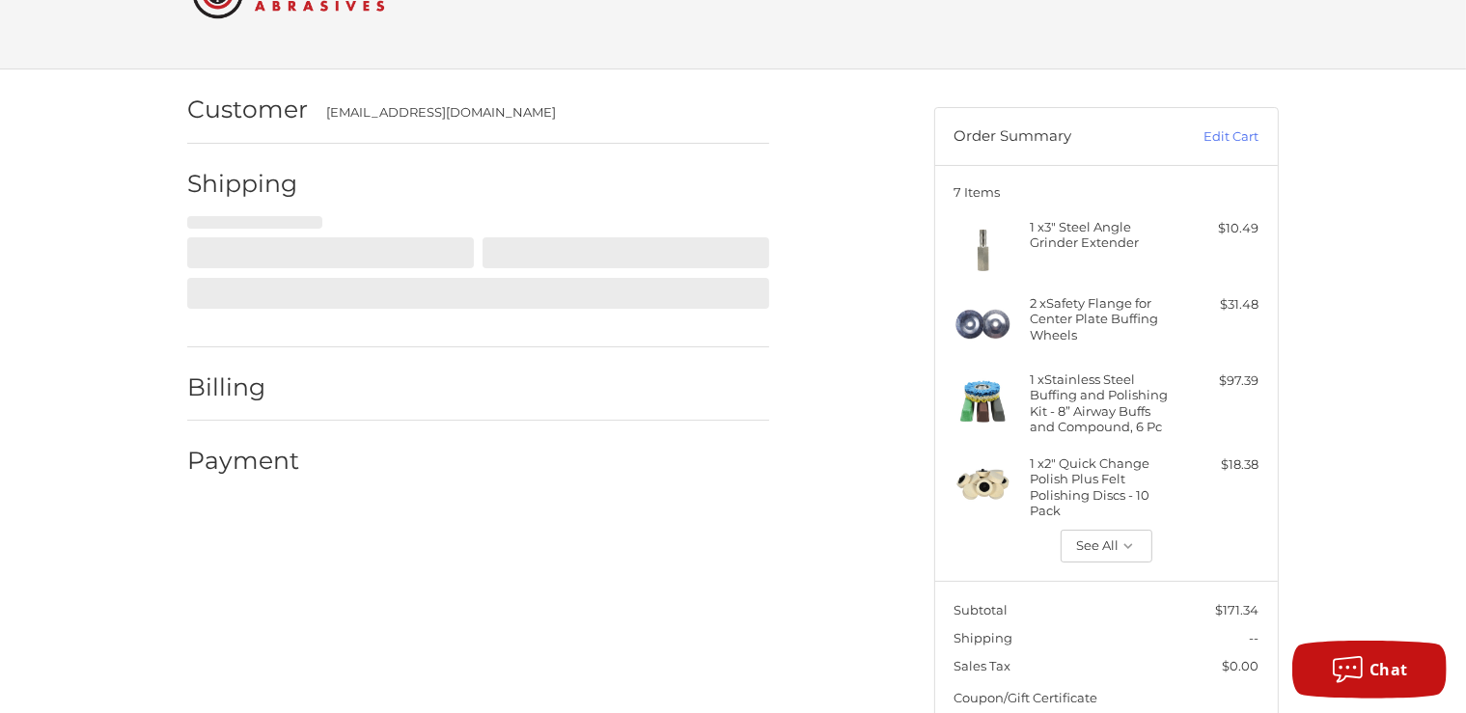
select select "**"
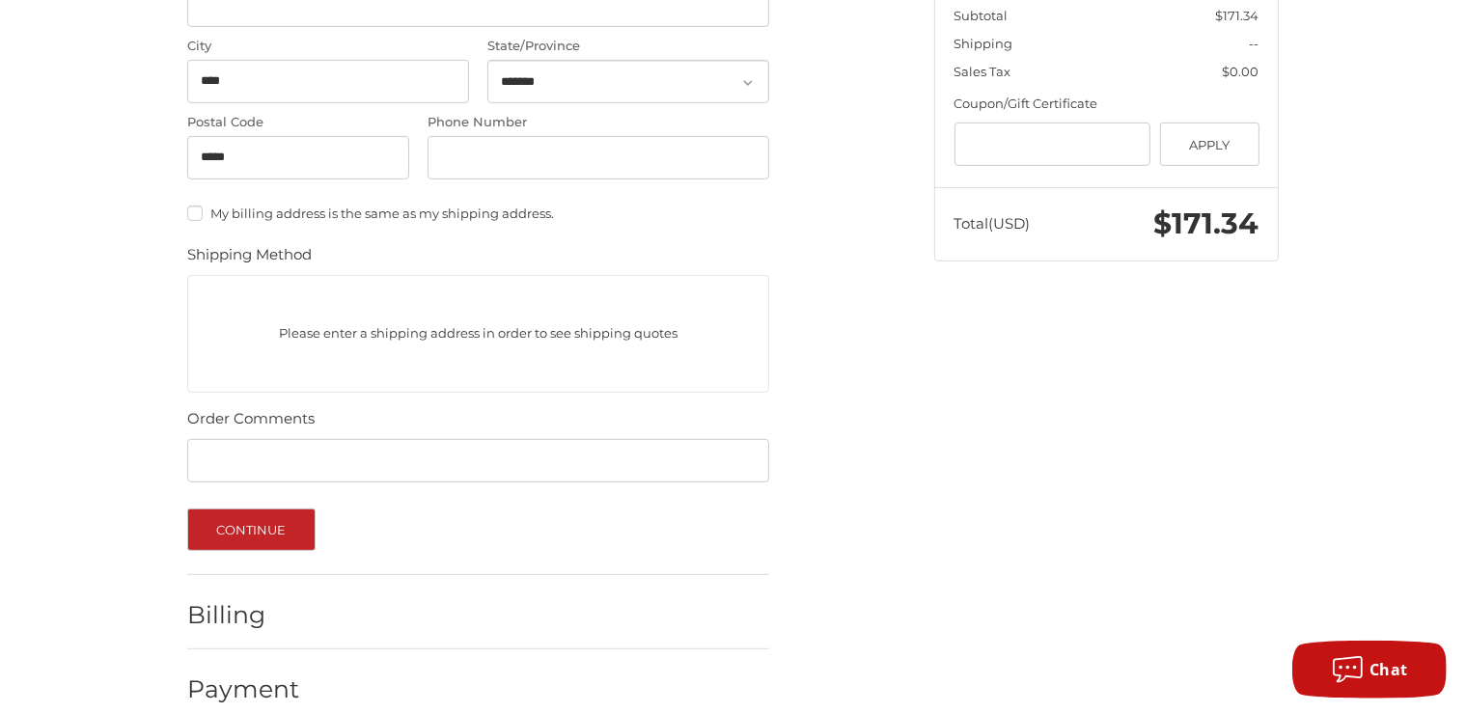
scroll to position [703, 0]
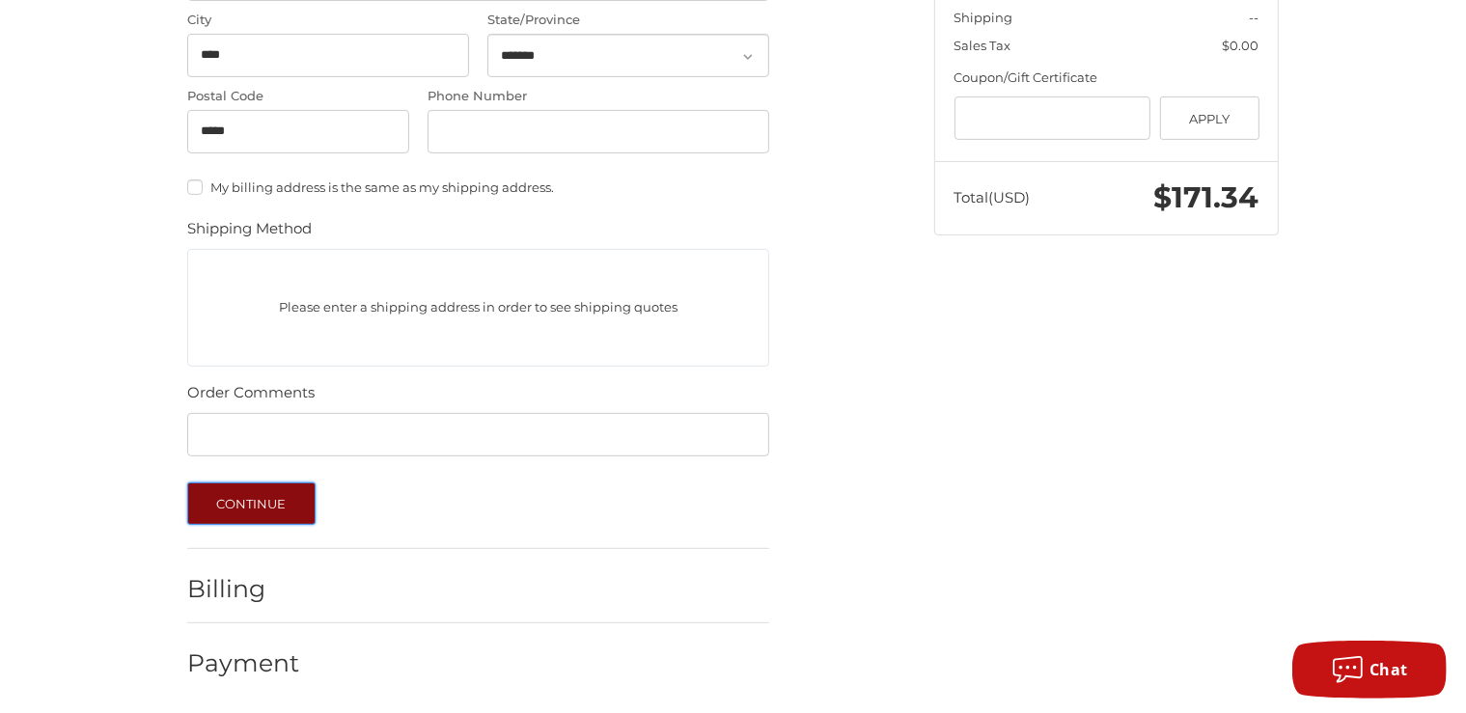
click at [255, 502] on button "Continue" at bounding box center [251, 504] width 128 height 42
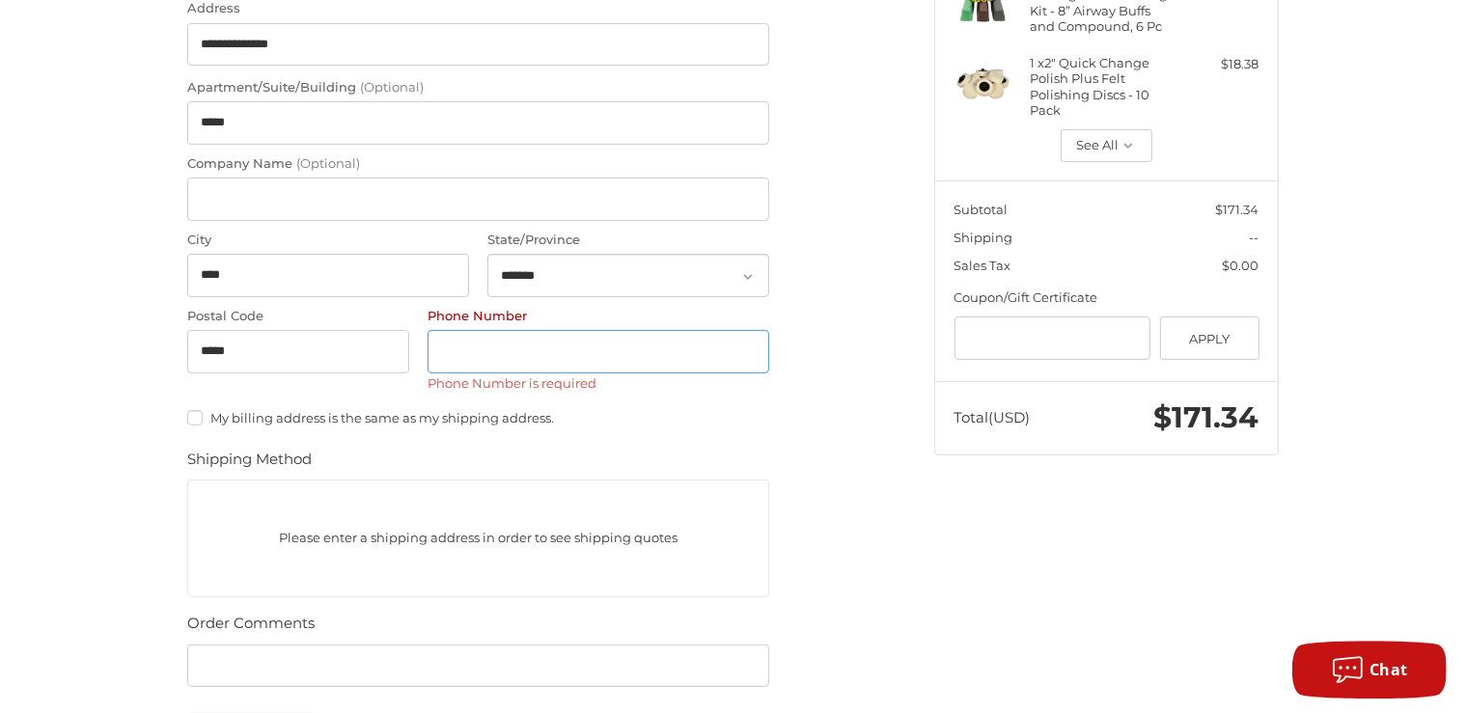
scroll to position [475, 0]
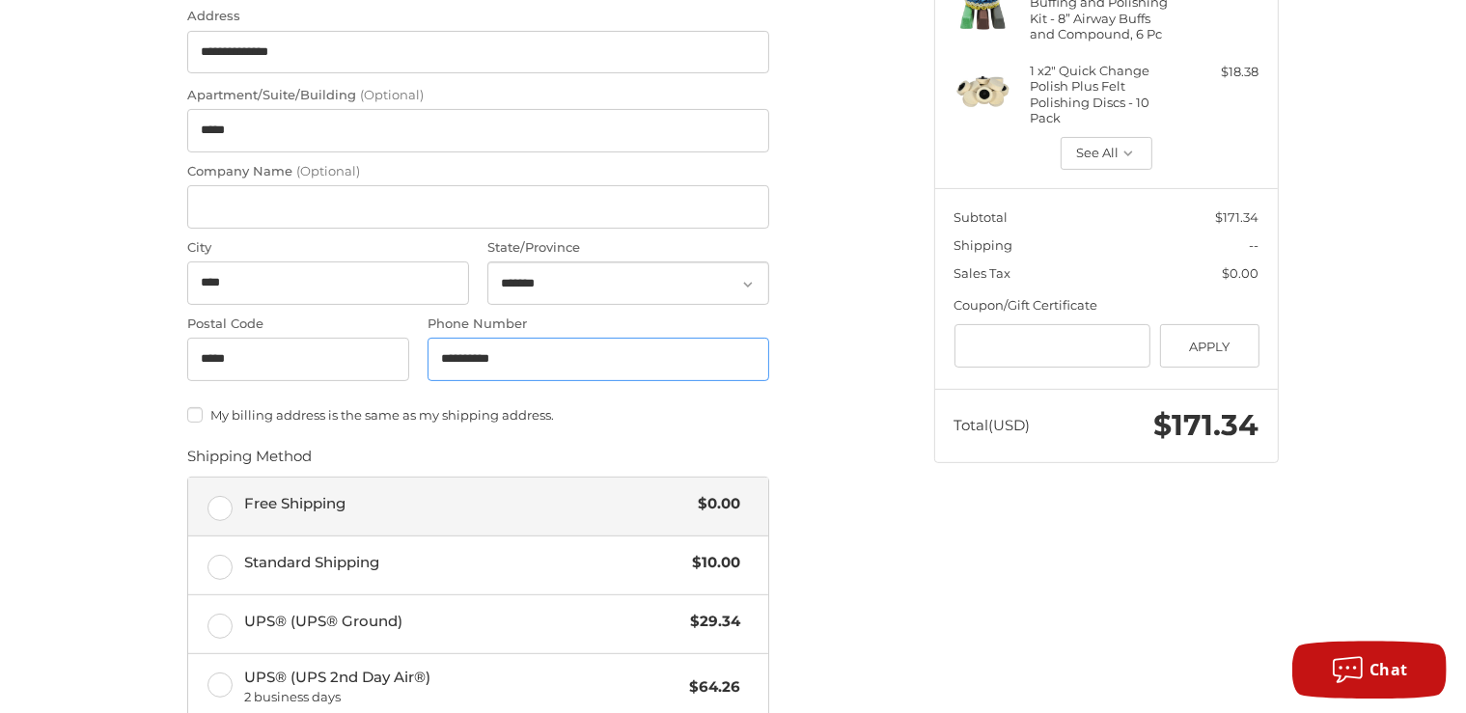
type input "**********"
click at [223, 502] on label "Free Shipping $0.00" at bounding box center [478, 507] width 580 height 58
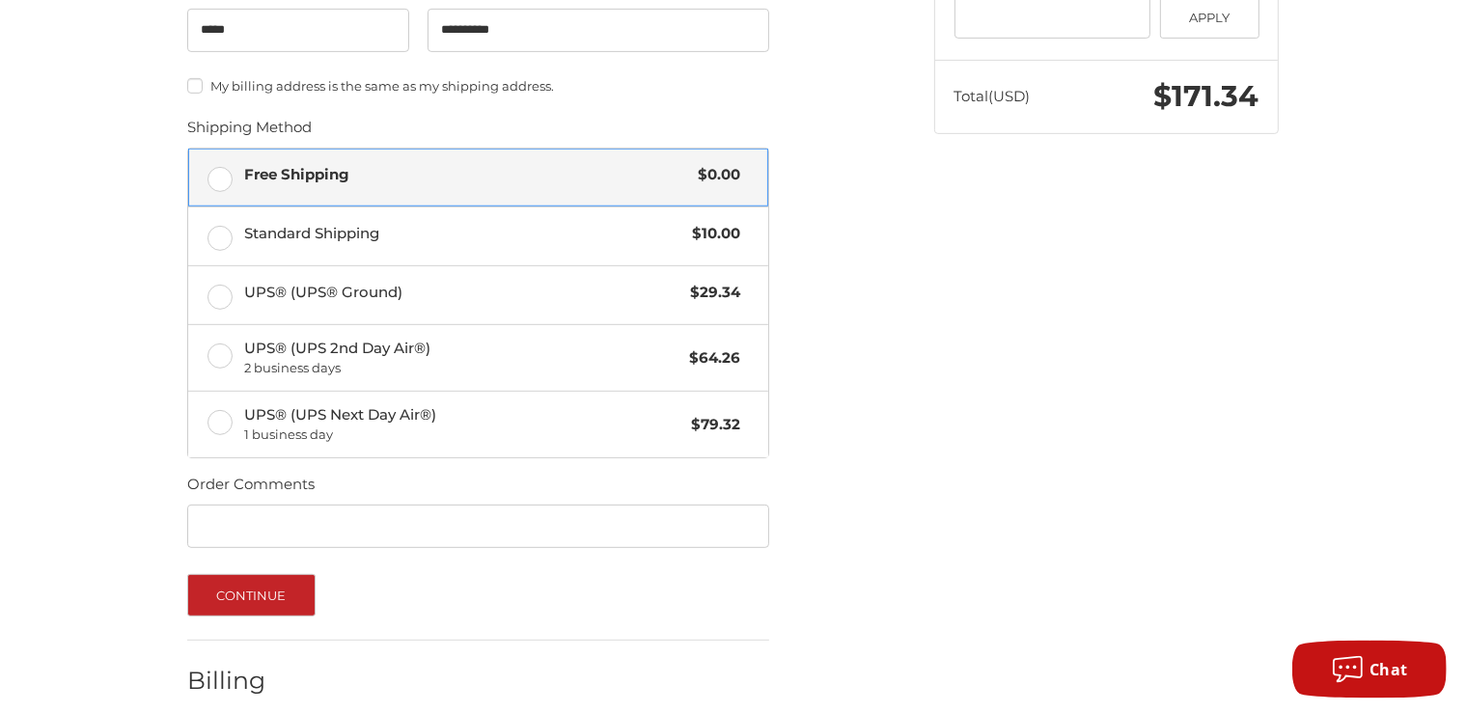
scroll to position [814, 0]
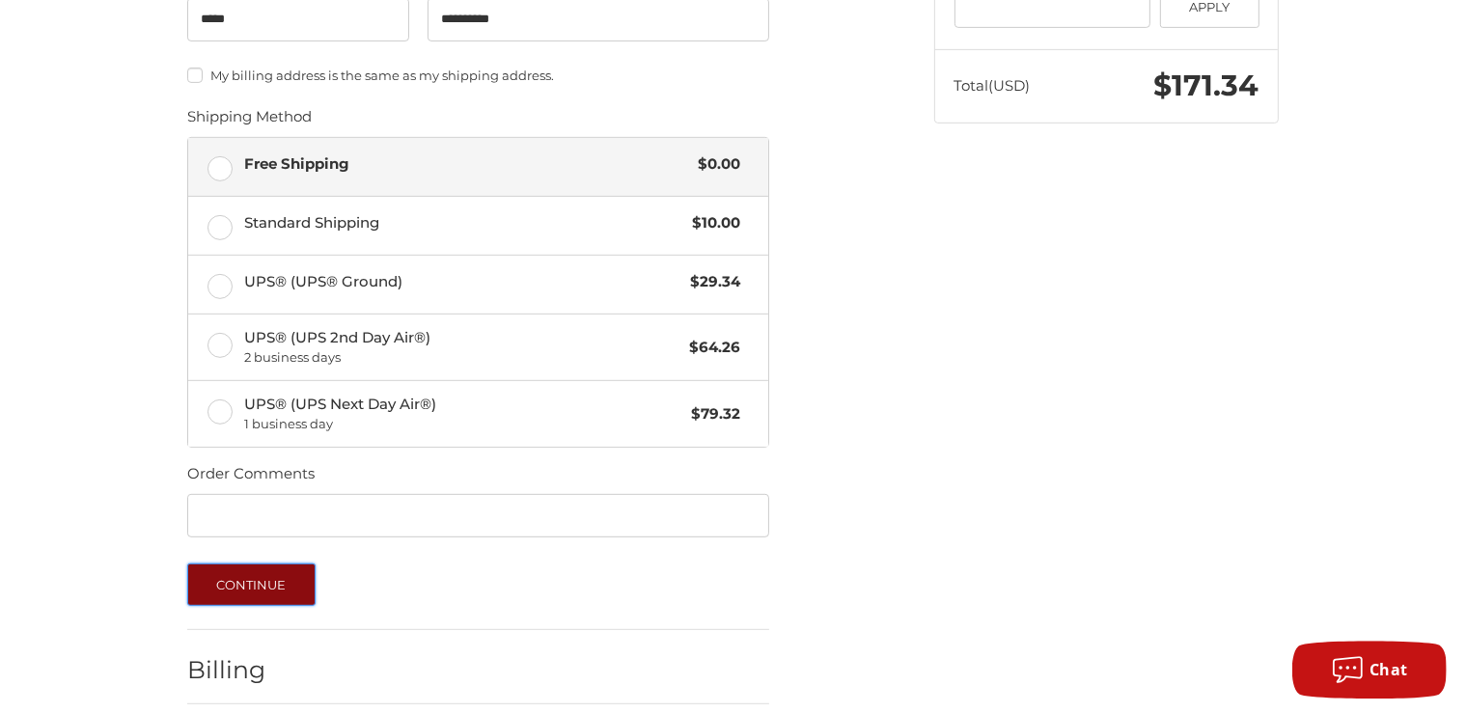
click at [283, 580] on button "Continue" at bounding box center [251, 585] width 128 height 42
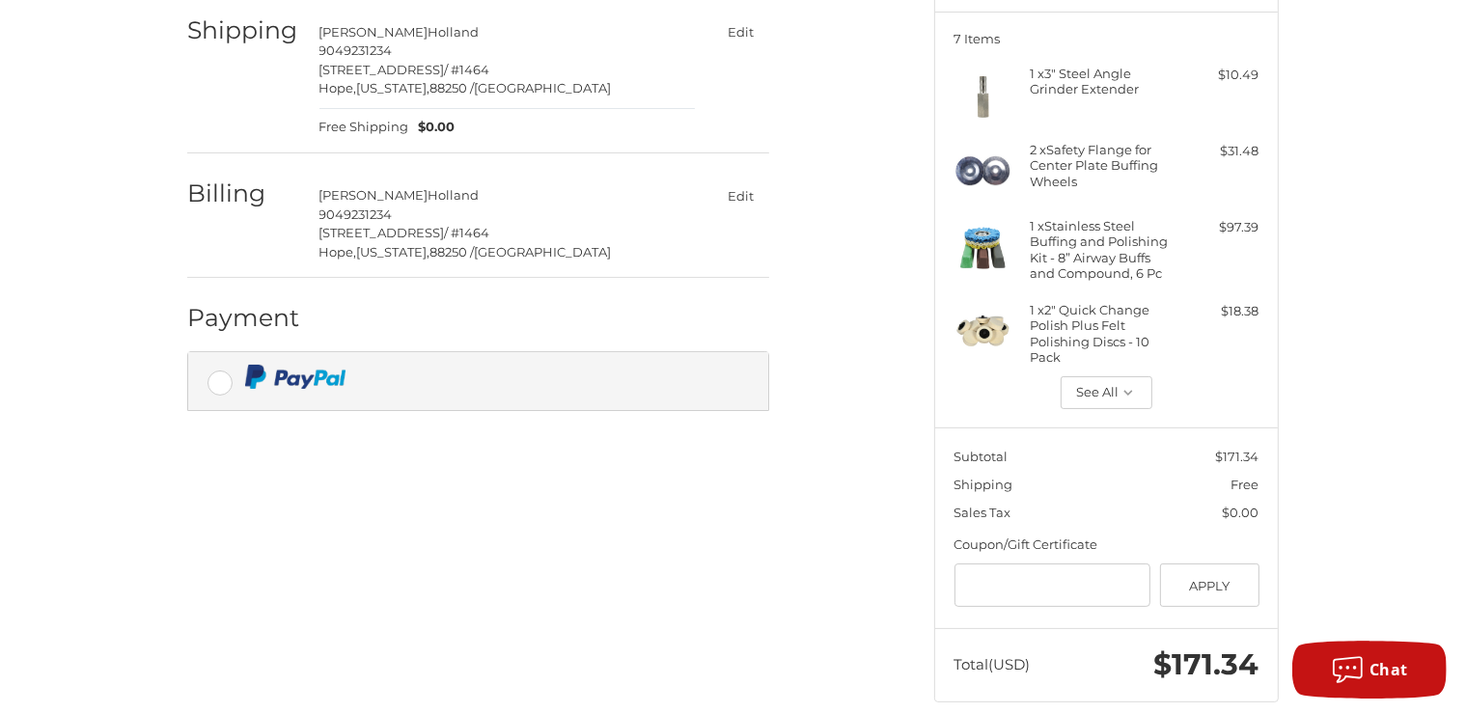
scroll to position [261, 0]
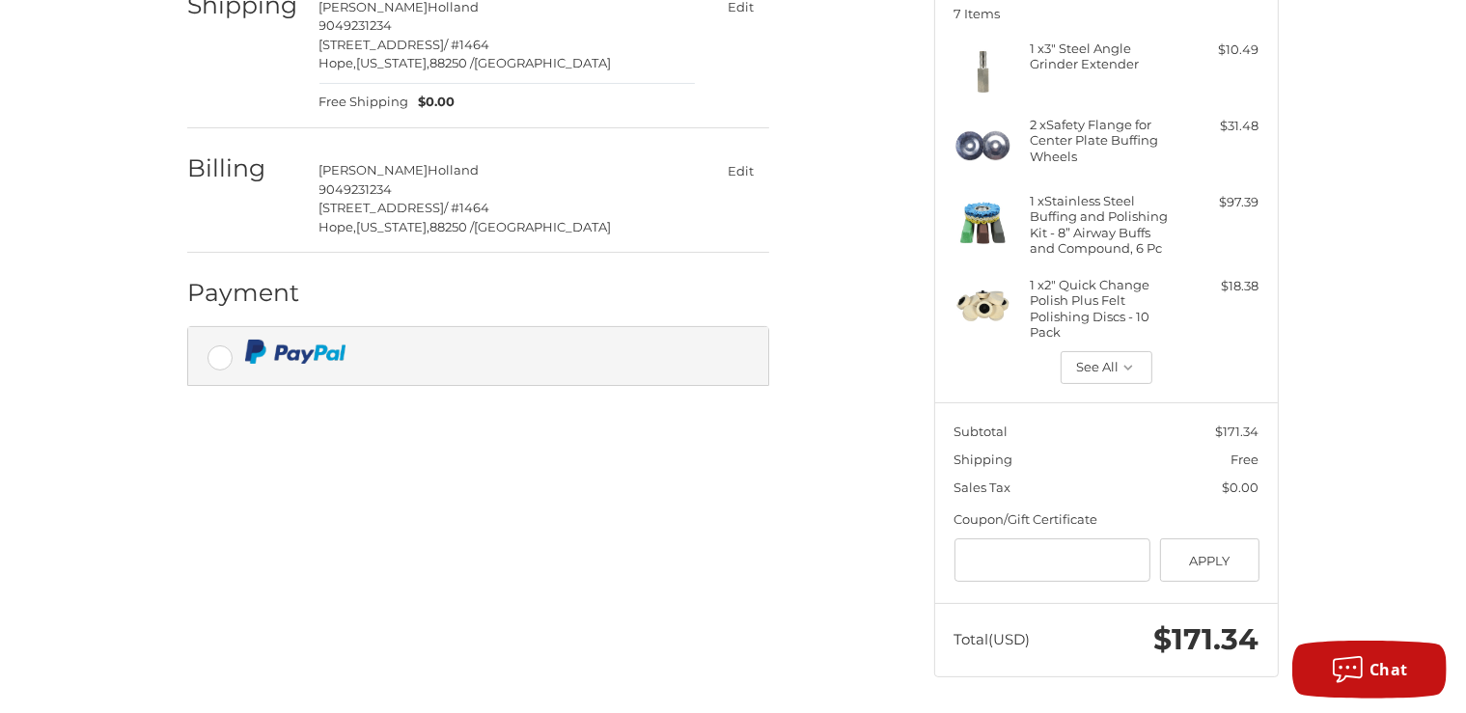
click at [434, 350] on div at bounding box center [492, 352] width 495 height 24
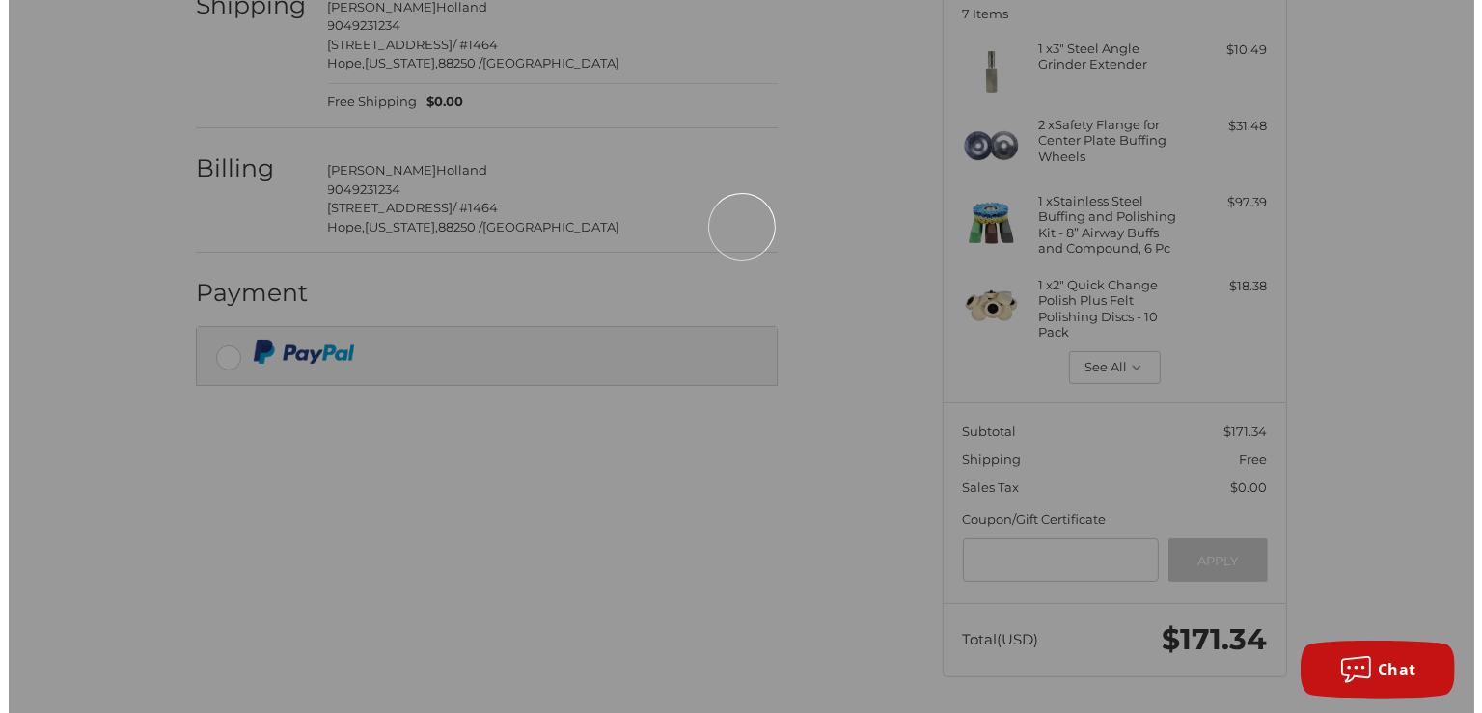
scroll to position [0, 0]
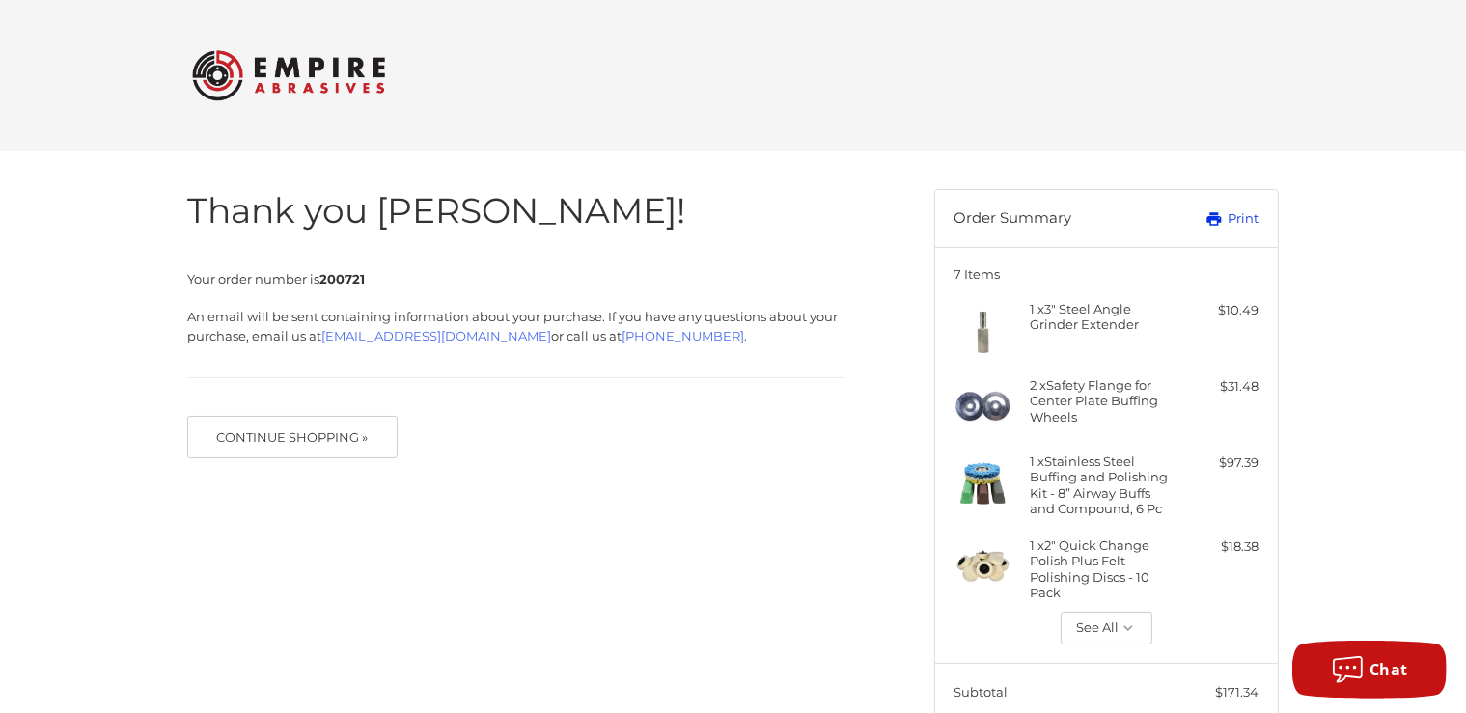
click at [1236, 214] on link "Print" at bounding box center [1211, 218] width 96 height 19
